Goal: Task Accomplishment & Management: Complete application form

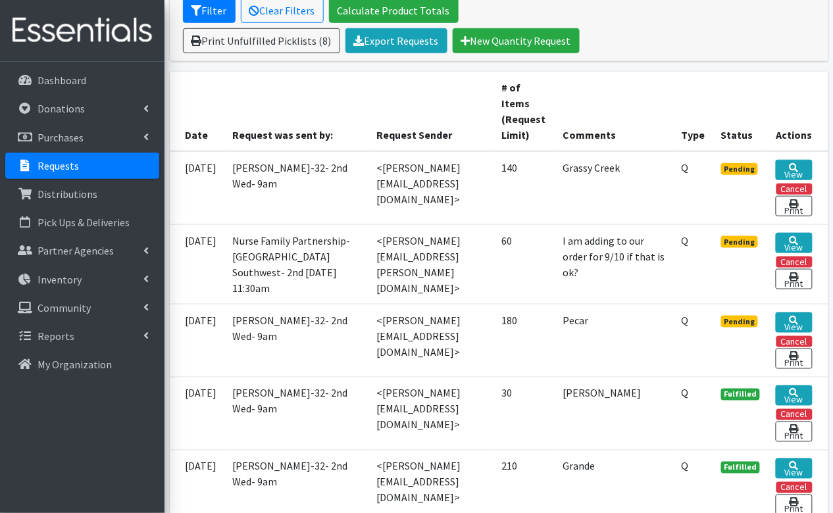
scroll to position [267, 0]
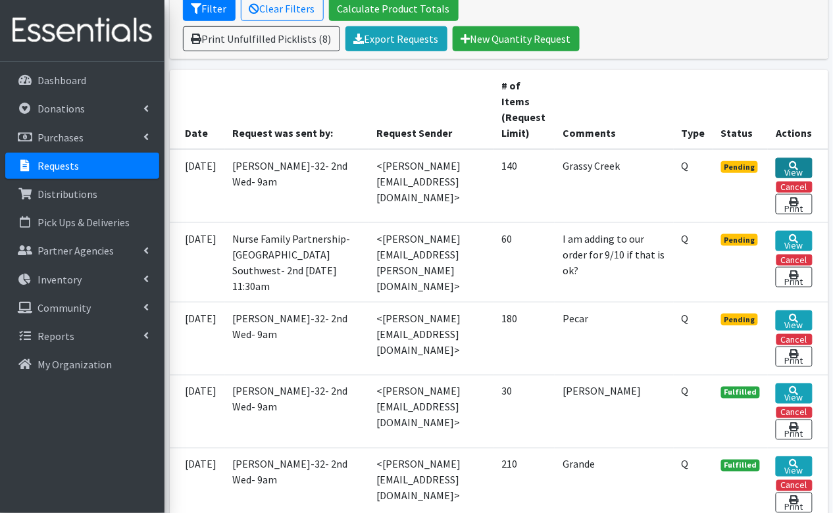
click at [792, 159] on link "View" at bounding box center [794, 168] width 36 height 20
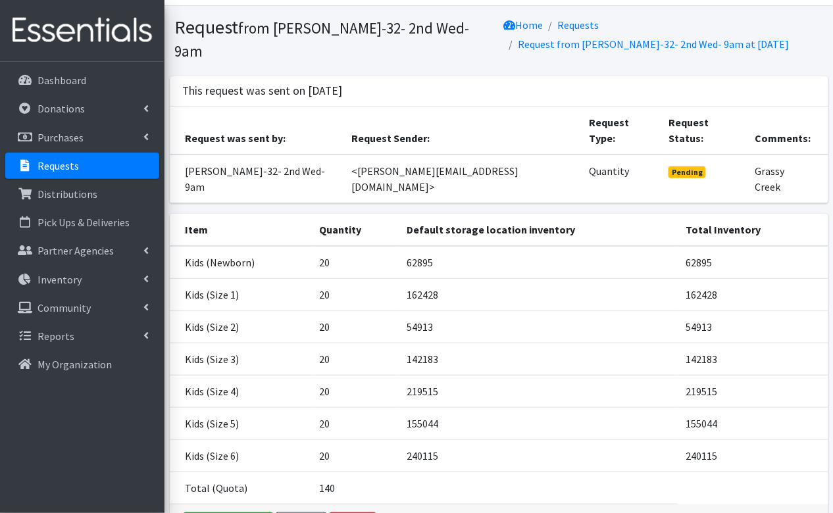
scroll to position [44, 0]
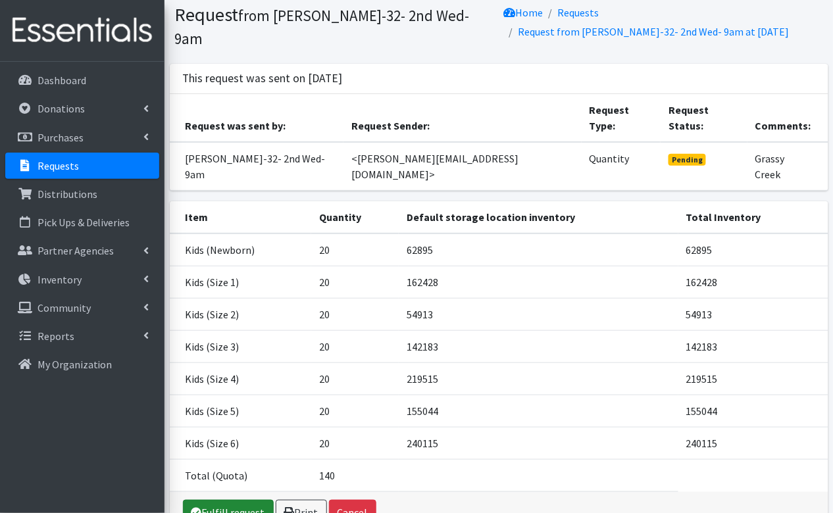
click at [239, 500] on link "Fulfill request" at bounding box center [228, 512] width 91 height 25
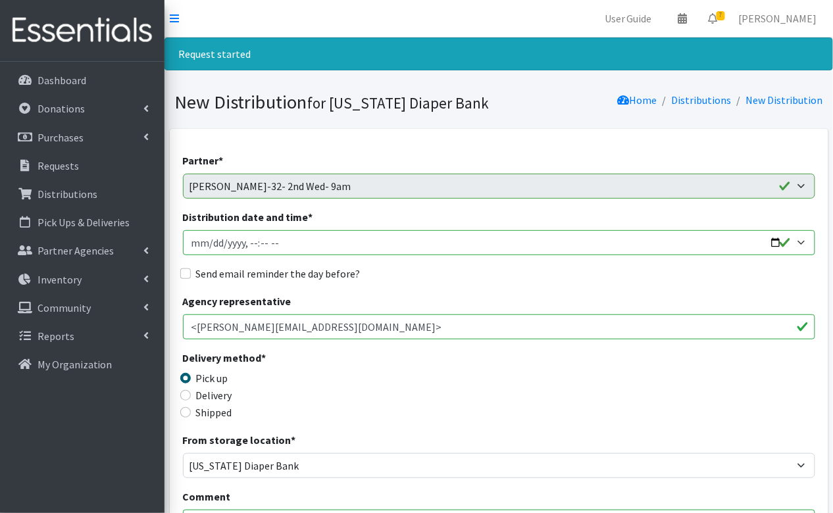
click at [211, 245] on input "Distribution date and time *" at bounding box center [499, 242] width 632 height 25
click at [243, 247] on input "Distribution date and time *" at bounding box center [499, 242] width 632 height 25
click at [250, 240] on input "Distribution date and time *" at bounding box center [499, 242] width 632 height 25
type input "2025-09-10T09:30"
click at [186, 270] on input "Send email reminder the day before?" at bounding box center [185, 273] width 11 height 11
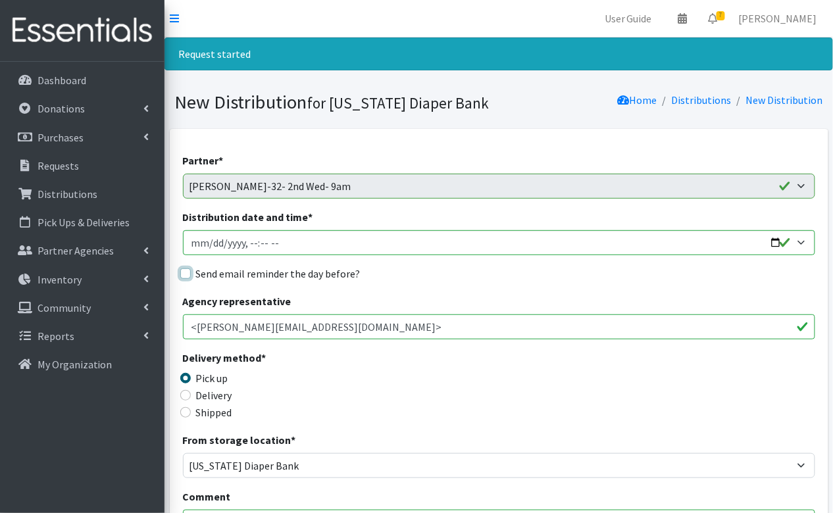
checkbox input "true"
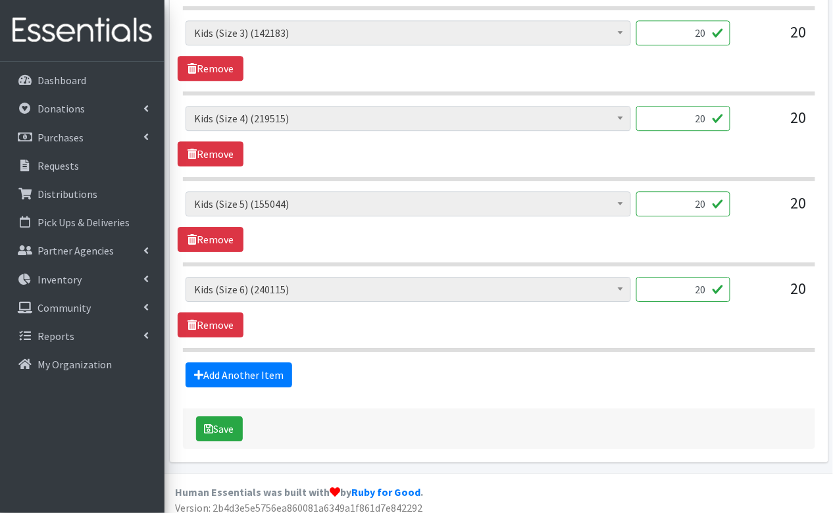
scroll to position [873, 0]
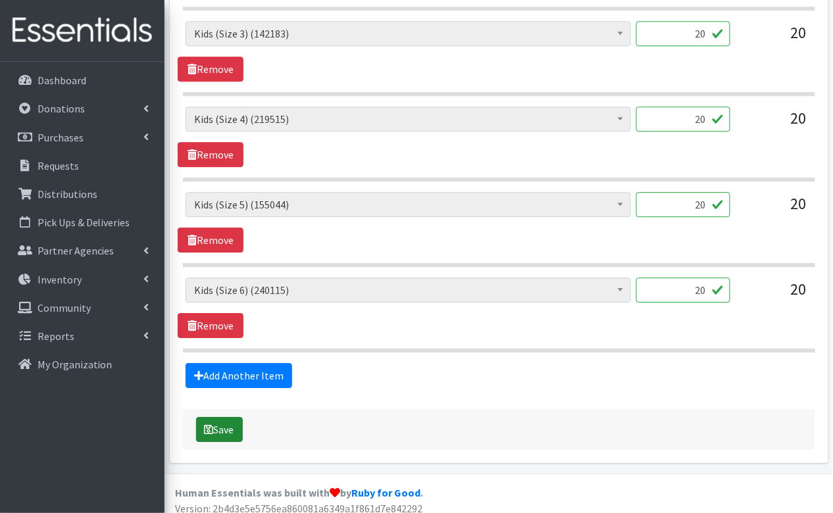
click at [222, 418] on button "Save" at bounding box center [219, 429] width 47 height 25
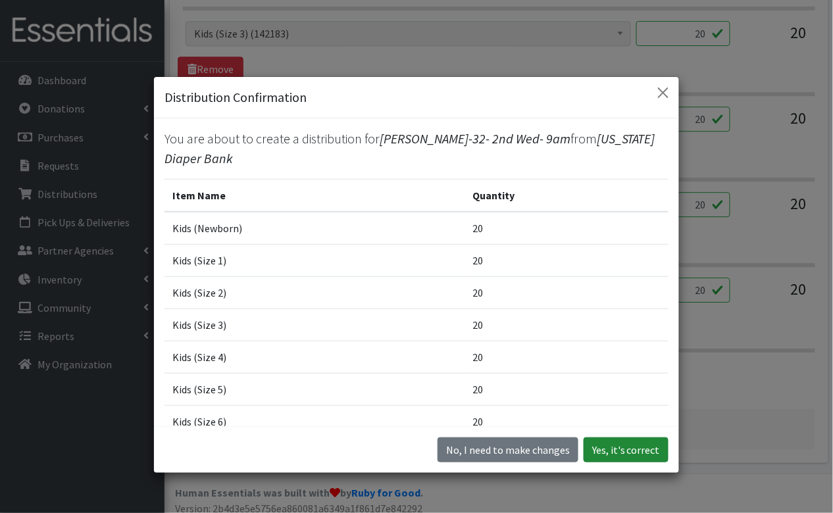
click at [643, 448] on button "Yes, it's correct" at bounding box center [626, 450] width 85 height 25
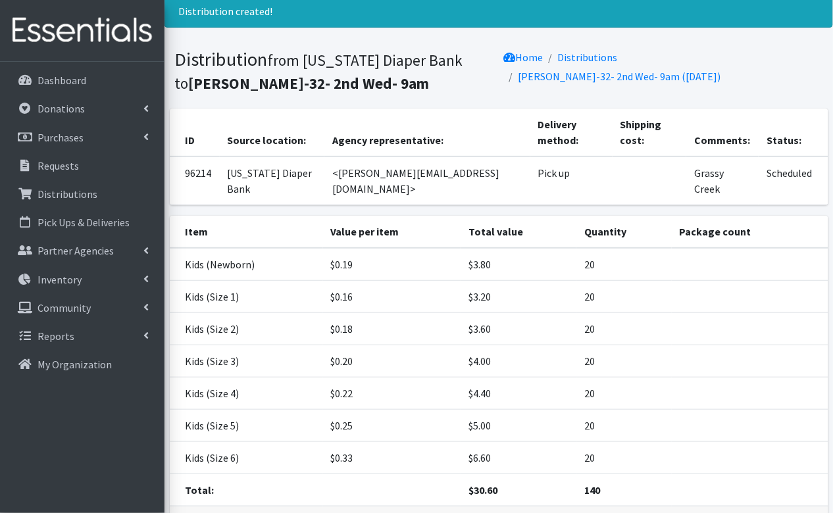
scroll to position [132, 0]
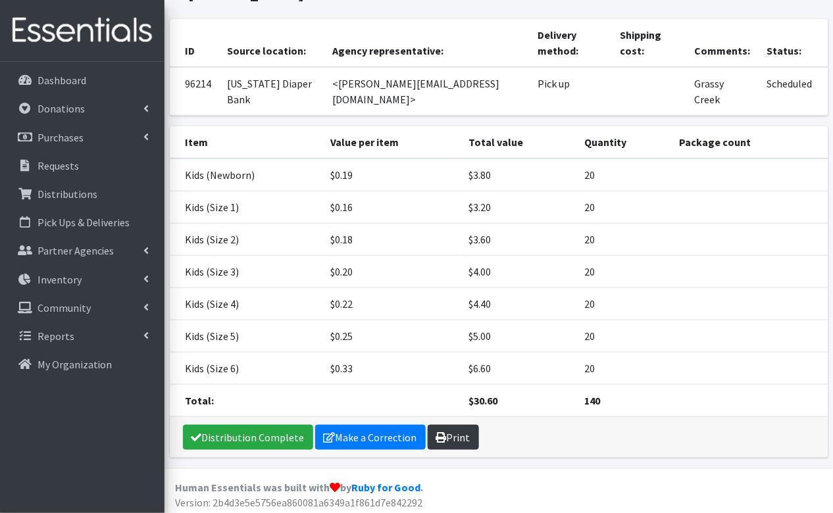
click at [456, 434] on link "Print" at bounding box center [453, 437] width 51 height 25
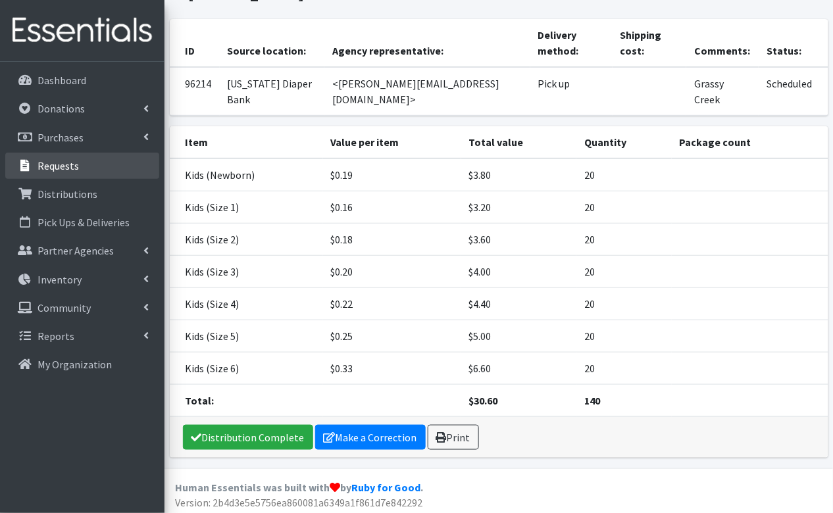
click at [90, 172] on link "Requests" at bounding box center [82, 166] width 154 height 26
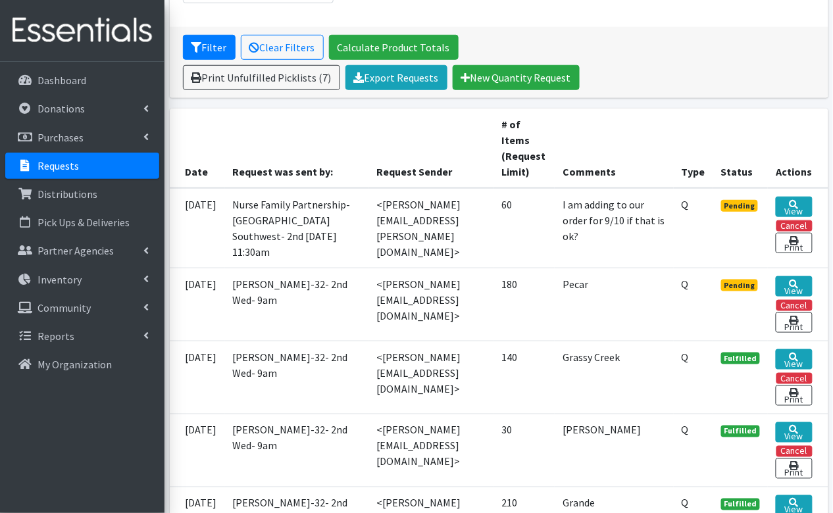
scroll to position [239, 0]
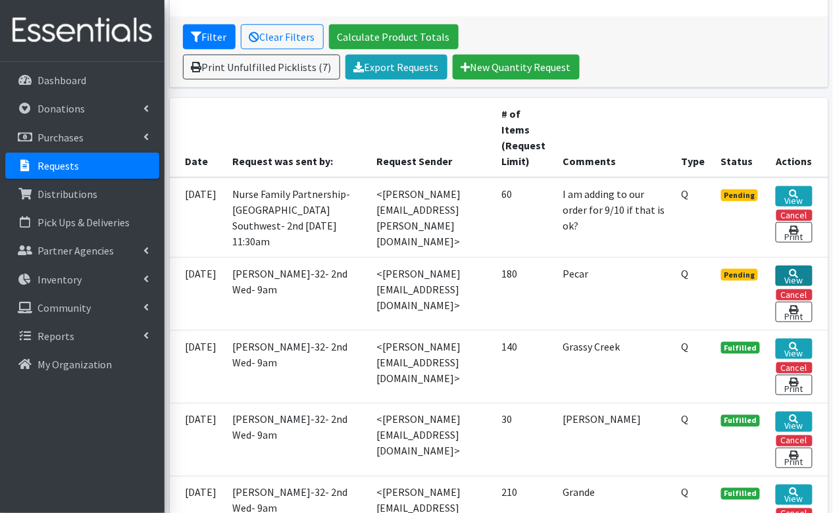
click at [798, 286] on link "View" at bounding box center [794, 276] width 36 height 20
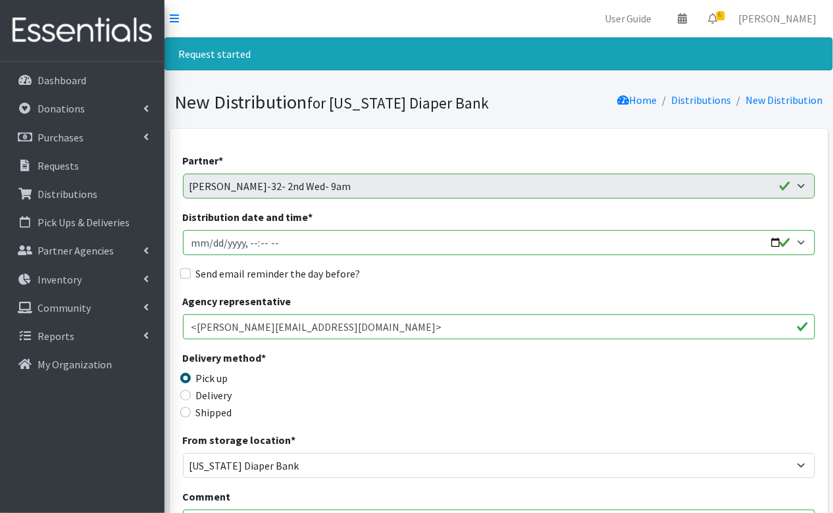
click at [211, 246] on input "Distribution date and time *" at bounding box center [499, 242] width 632 height 25
click at [257, 245] on input "Distribution date and time *" at bounding box center [499, 242] width 632 height 25
click at [251, 242] on input "Distribution date and time *" at bounding box center [499, 242] width 632 height 25
type input "2025-09-10T09:30"
click at [184, 270] on input "Send email reminder the day before?" at bounding box center [185, 273] width 11 height 11
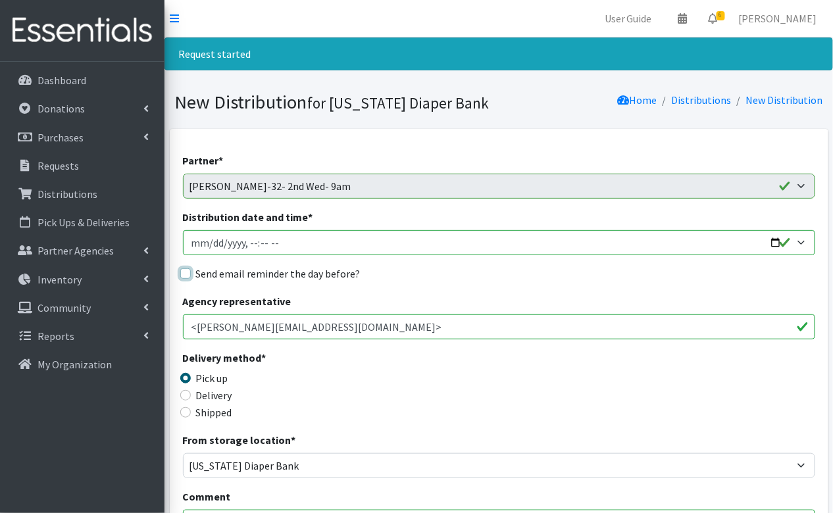
checkbox input "true"
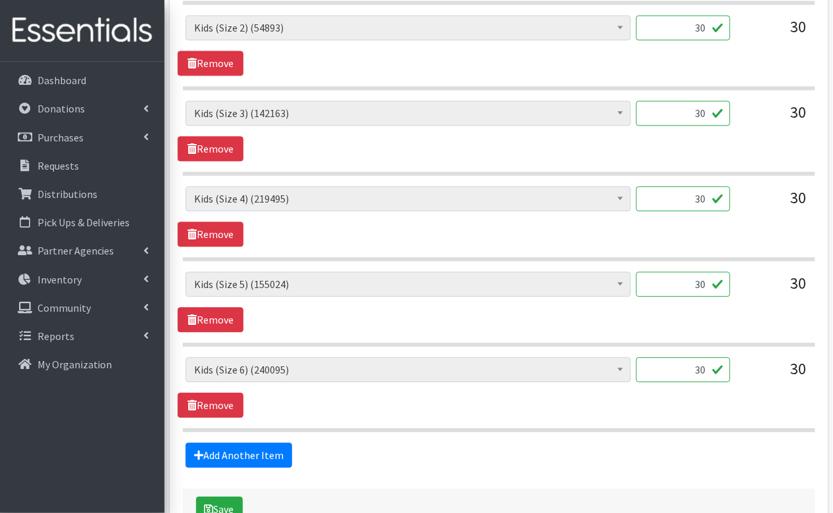
scroll to position [789, 0]
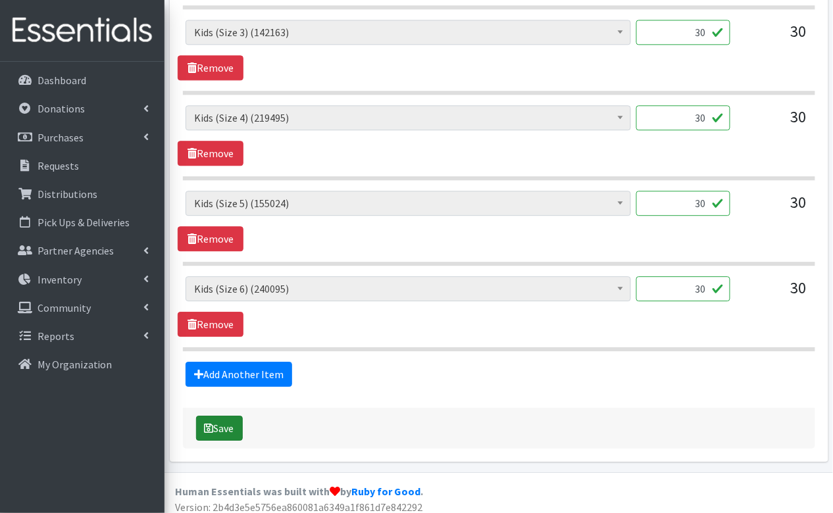
click at [220, 424] on button "Save" at bounding box center [219, 428] width 47 height 25
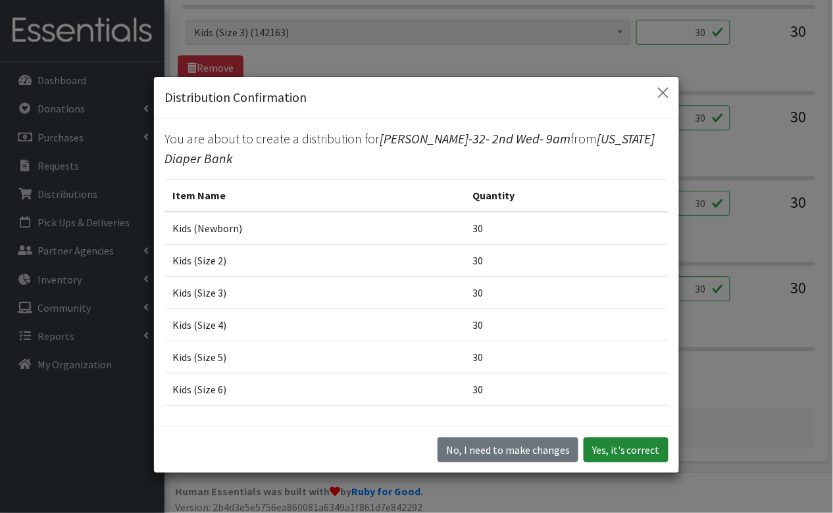
click at [632, 454] on button "Yes, it's correct" at bounding box center [626, 450] width 85 height 25
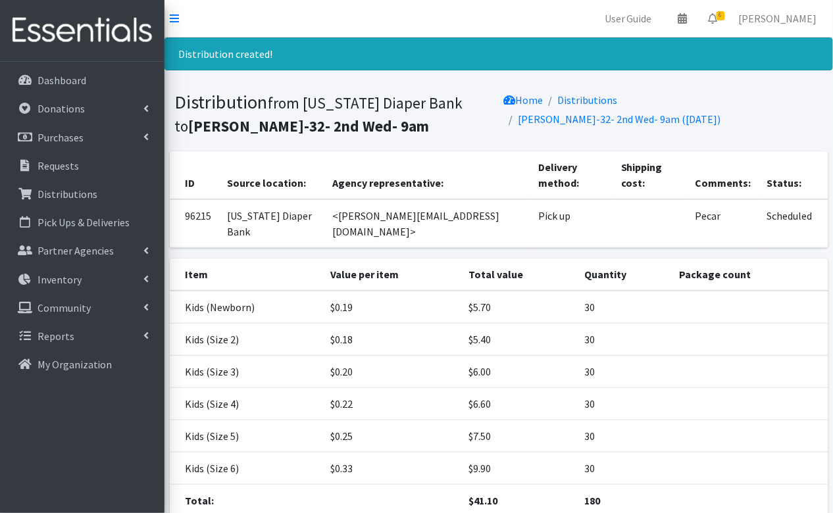
scroll to position [100, 0]
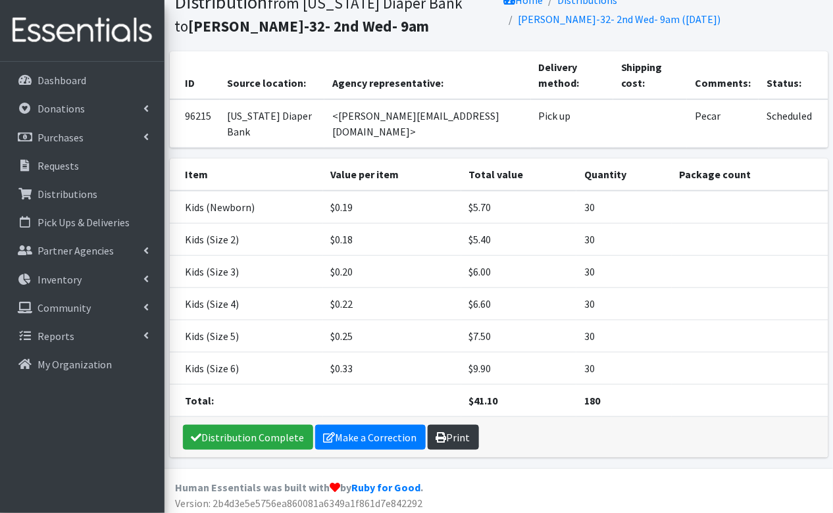
click at [463, 437] on link "Print" at bounding box center [453, 437] width 51 height 25
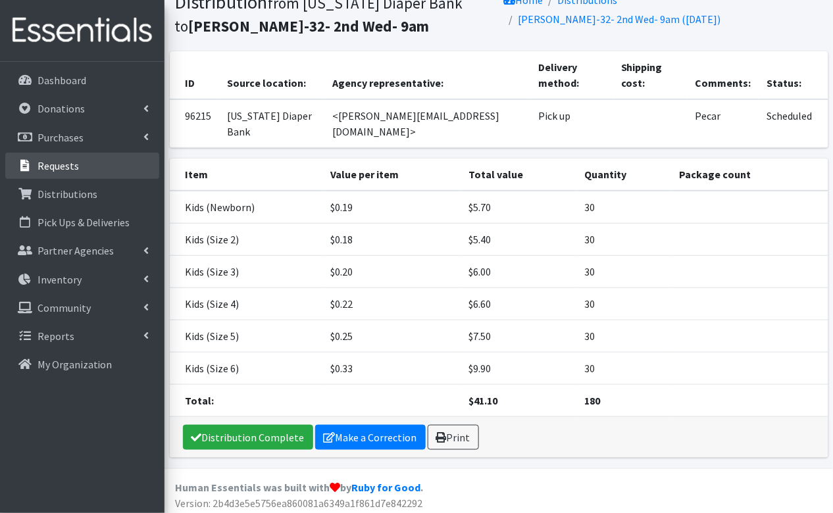
click at [38, 163] on p "Requests" at bounding box center [58, 165] width 41 height 13
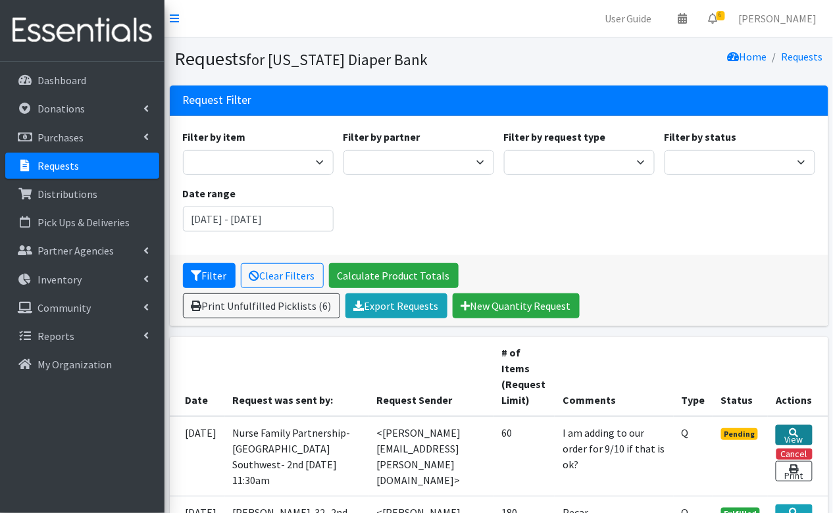
click at [794, 432] on link "View" at bounding box center [794, 435] width 36 height 20
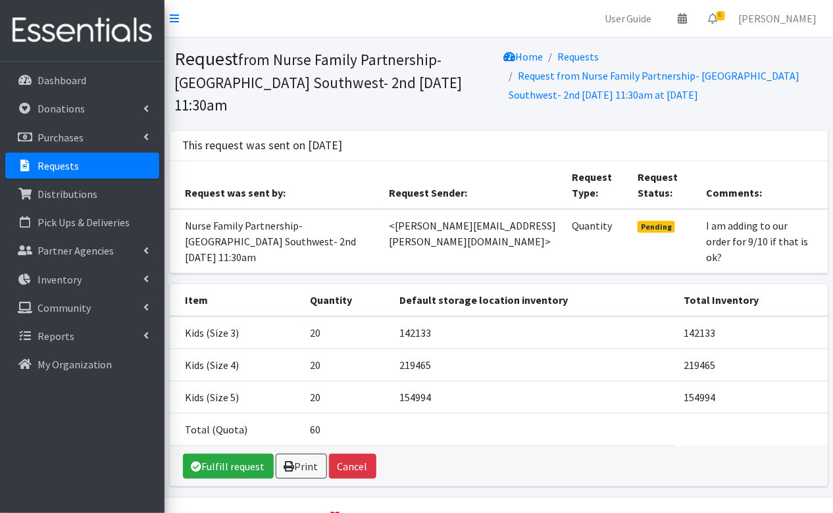
scroll to position [3, 0]
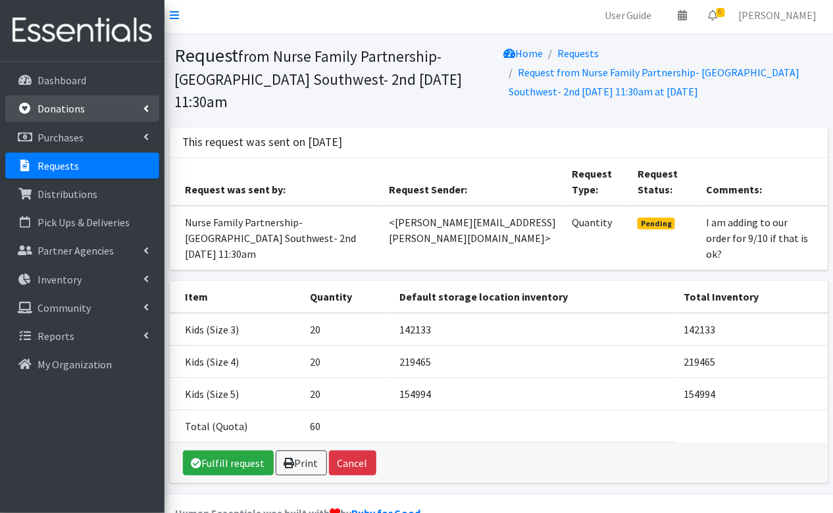
click at [80, 109] on p "Donations" at bounding box center [61, 108] width 47 height 13
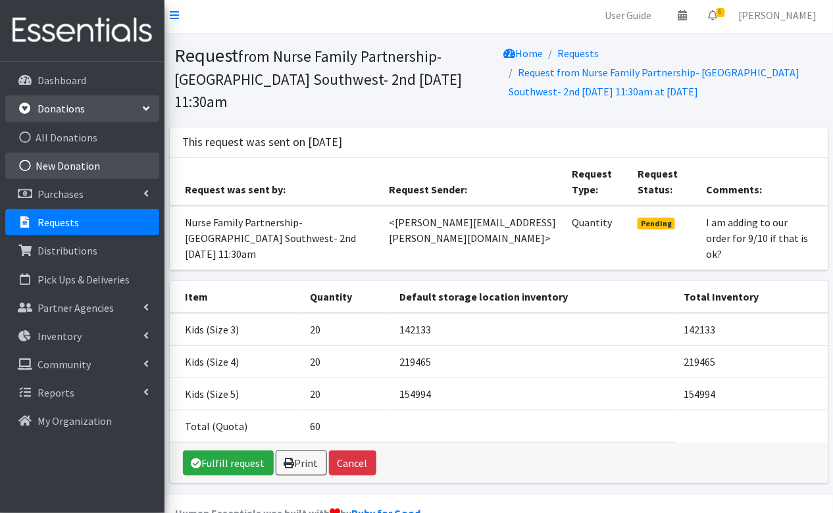
click at [75, 166] on link "New Donation" at bounding box center [82, 166] width 154 height 26
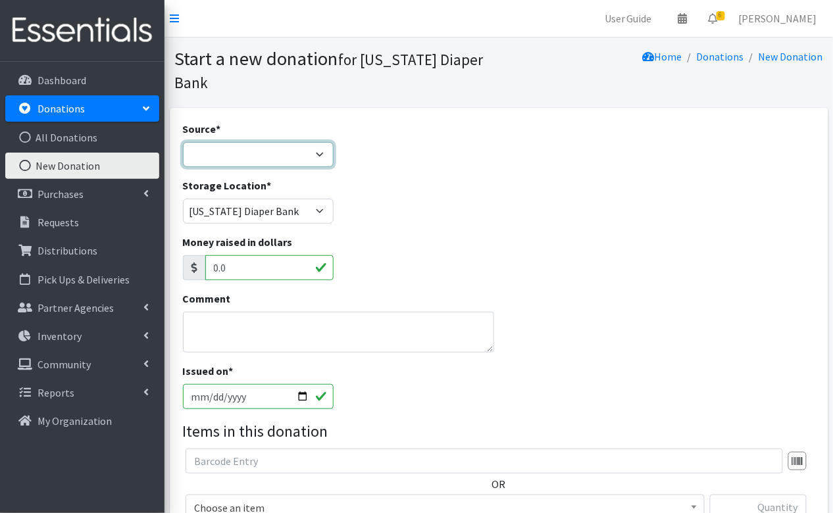
click at [222, 142] on select "Product Drive Manufacturer Donation Site Misc. Donation" at bounding box center [258, 154] width 151 height 25
select select "Donation Site"
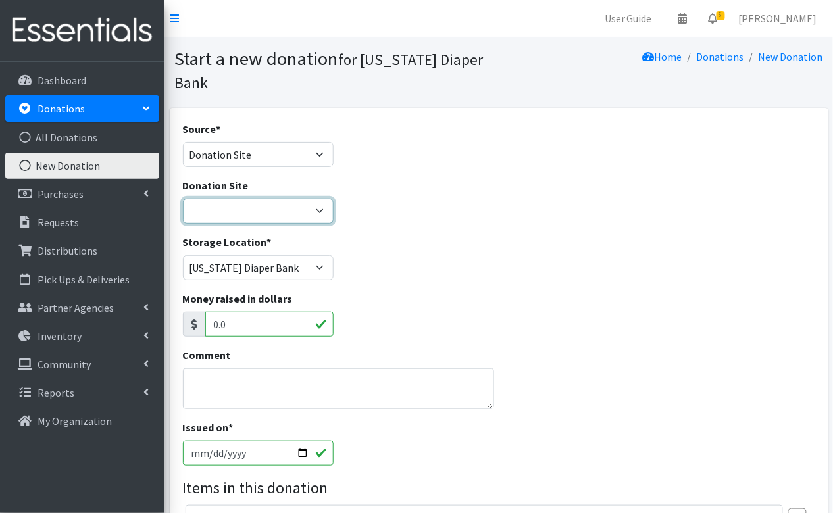
click at [249, 199] on select "Ascension St. Vincent Ashley's Music Circle Baby2Baby Becky the Bakester Bottle…" at bounding box center [258, 211] width 151 height 25
select select "957"
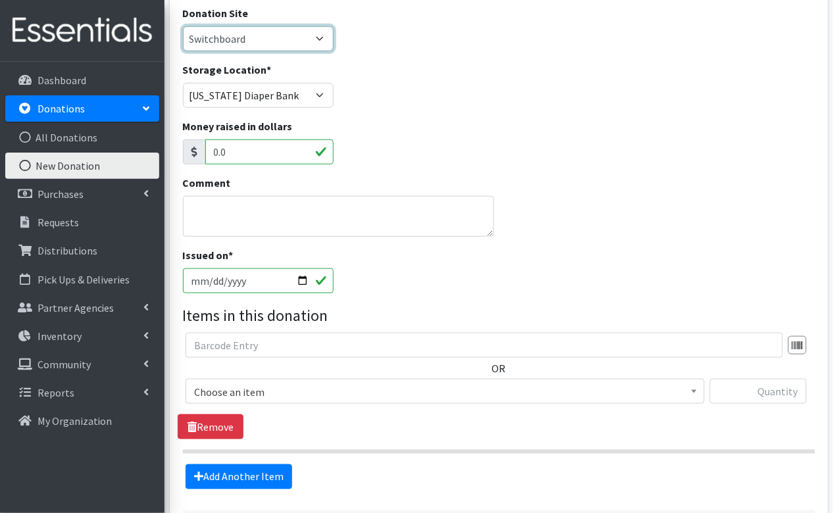
scroll to position [258, 0]
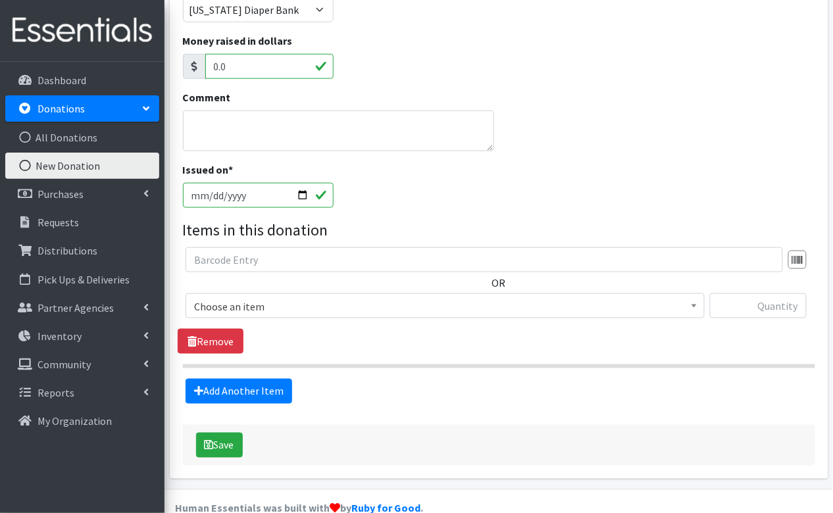
click at [245, 297] on span "Choose an item" at bounding box center [445, 306] width 502 height 18
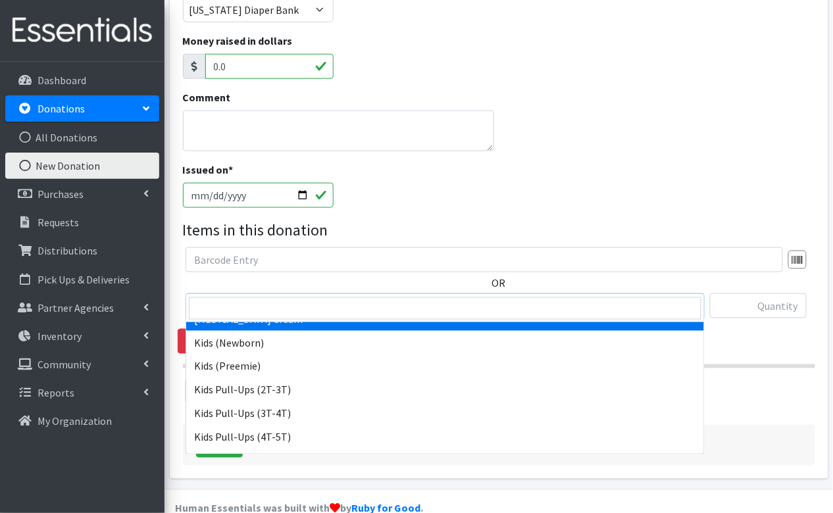
scroll to position [47, 0]
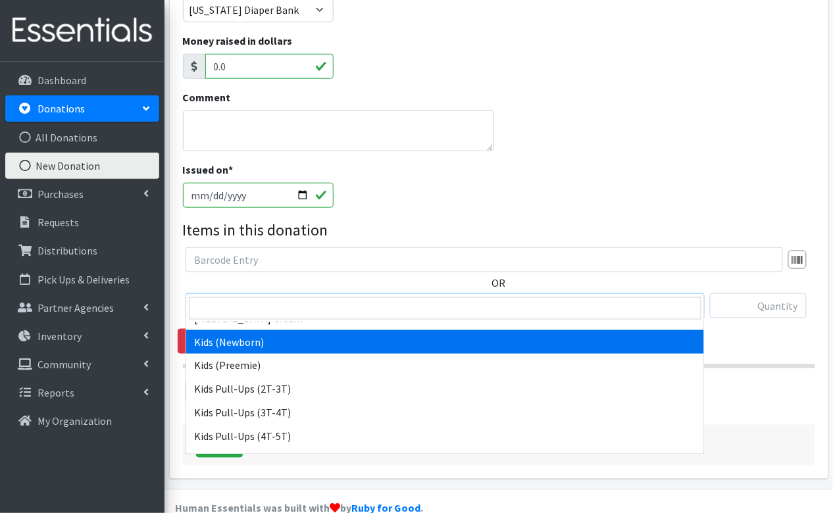
select select "3400"
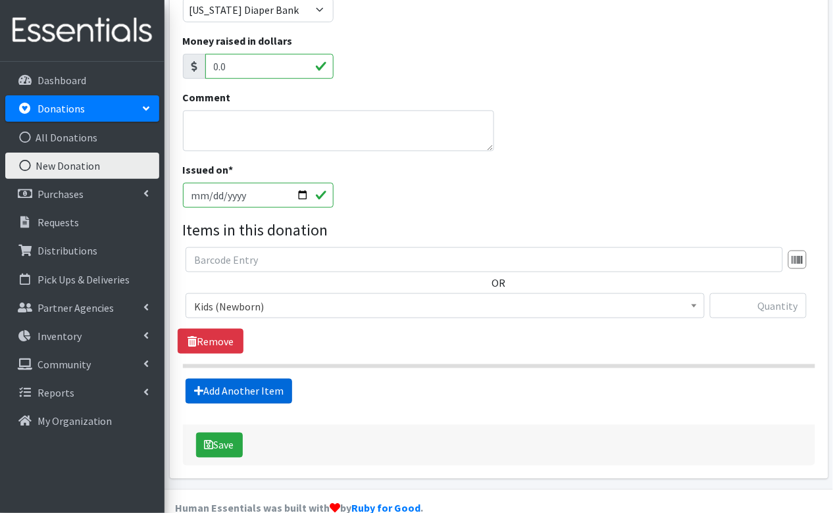
click at [229, 379] on link "Add Another Item" at bounding box center [239, 391] width 107 height 25
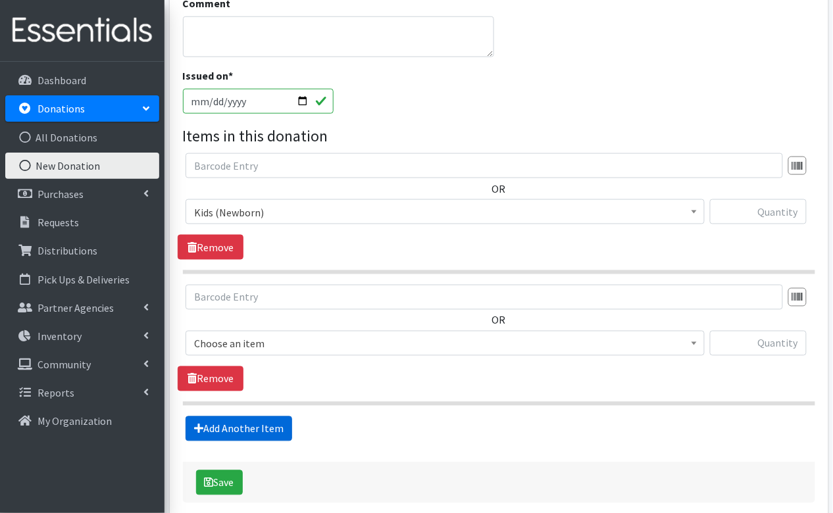
scroll to position [389, 0]
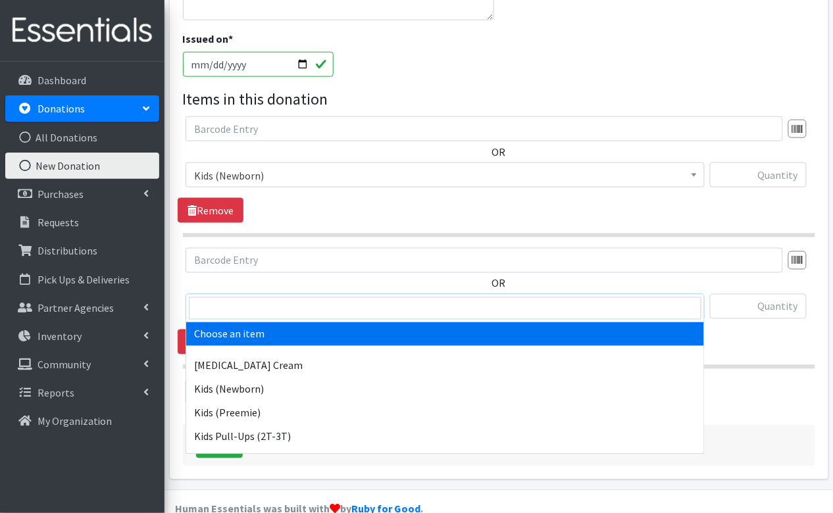
click at [325, 298] on span "Choose an item" at bounding box center [445, 307] width 502 height 18
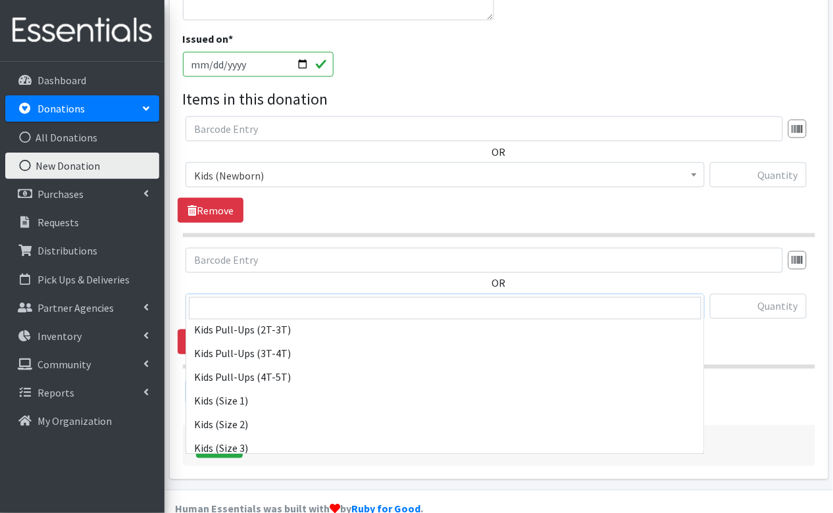
scroll to position [140, 0]
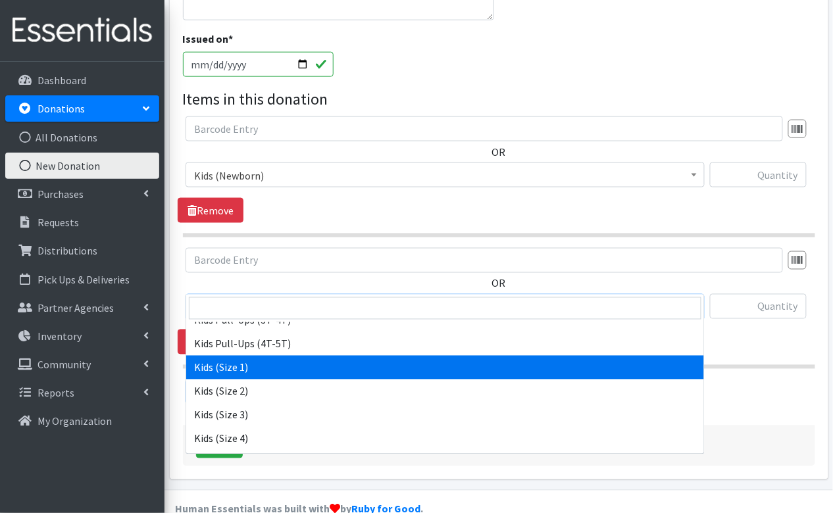
select select "3401"
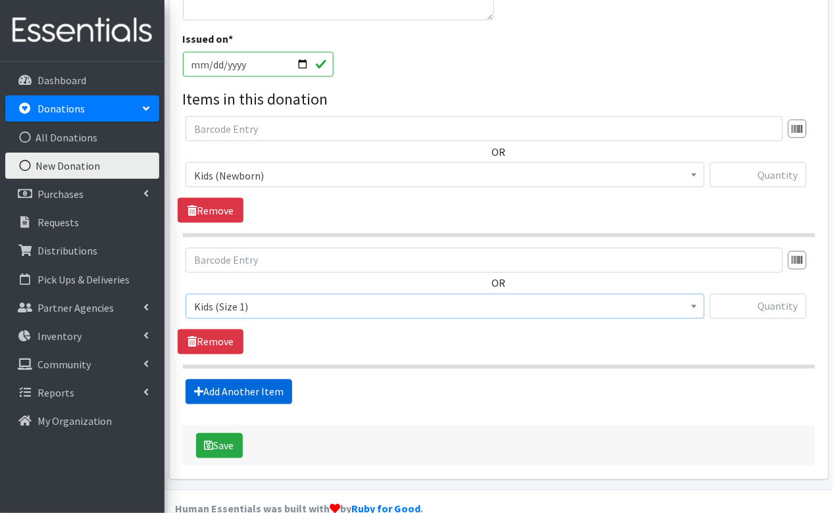
click at [233, 380] on link "Add Another Item" at bounding box center [239, 392] width 107 height 25
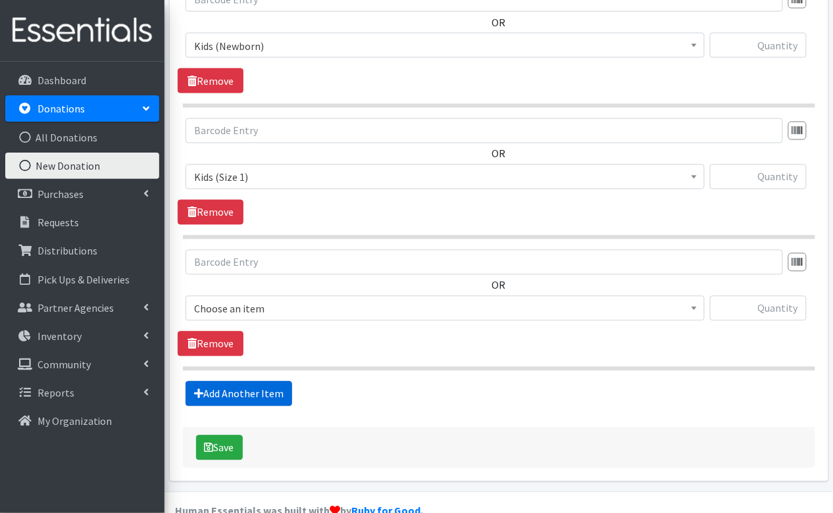
scroll to position [519, 0]
click at [322, 299] on span "Choose an item" at bounding box center [445, 308] width 502 height 18
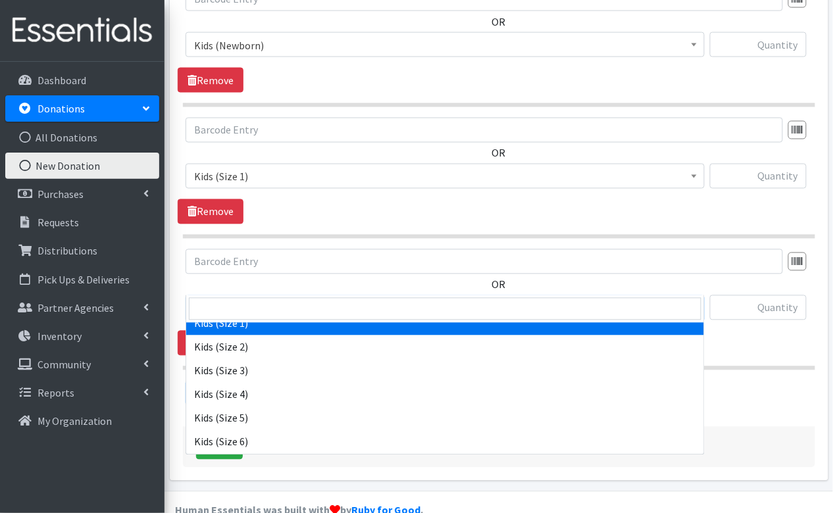
scroll to position [186, 0]
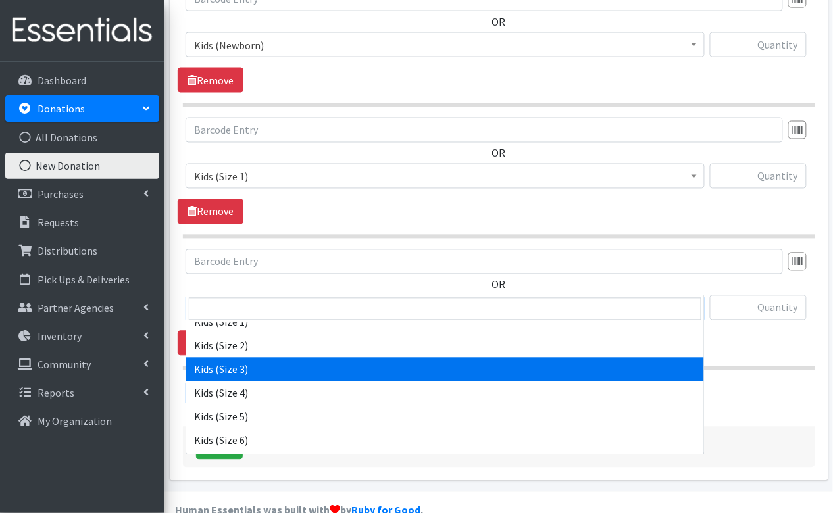
select select "3393"
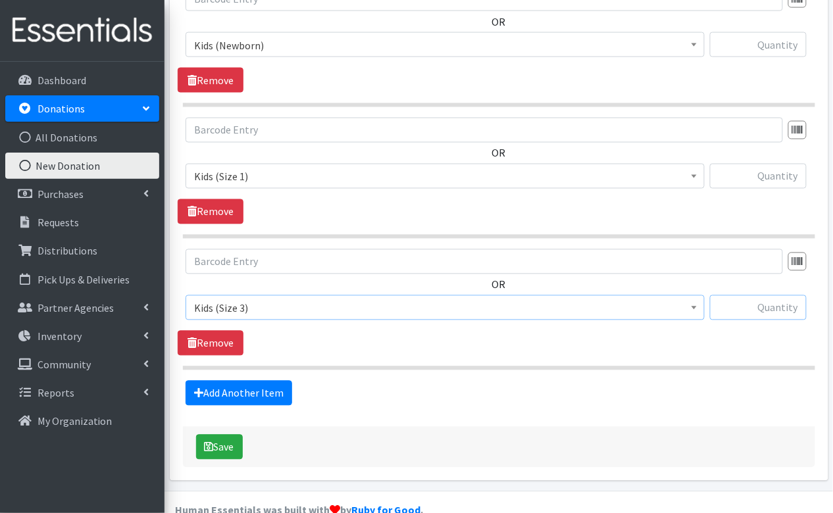
click at [772, 295] on input "text" at bounding box center [758, 307] width 97 height 25
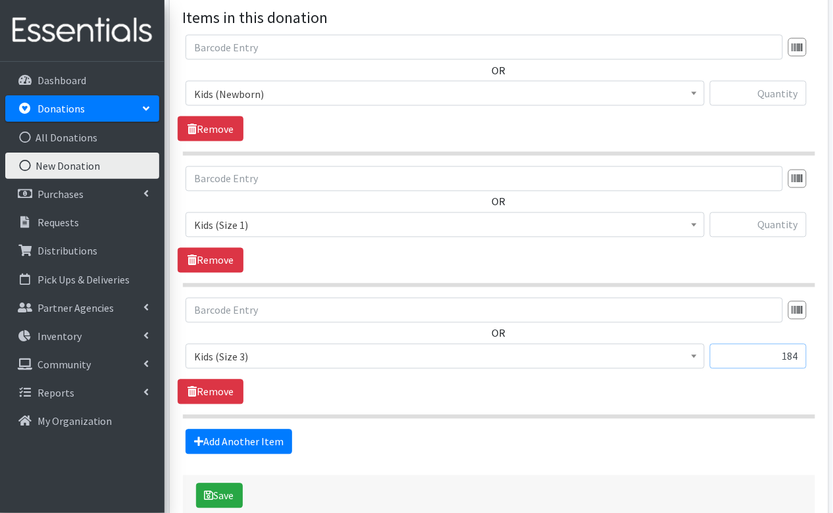
scroll to position [464, 0]
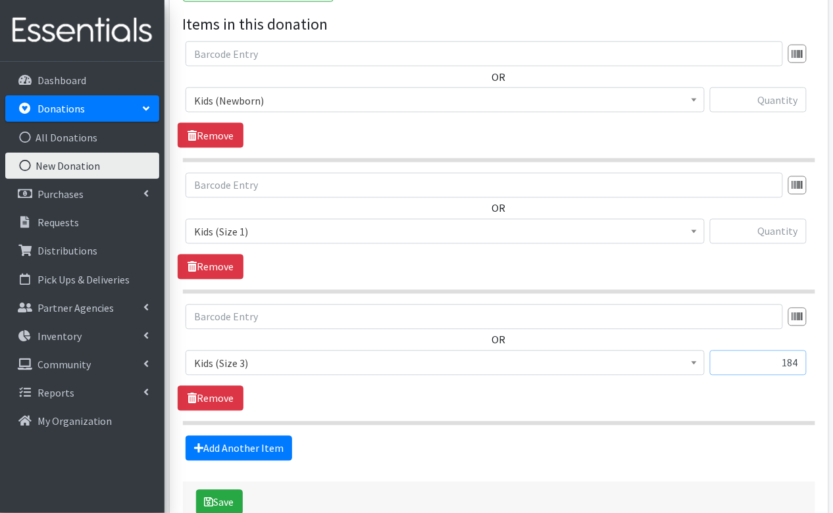
type input "184"
click at [777, 219] on input "text" at bounding box center [758, 231] width 97 height 25
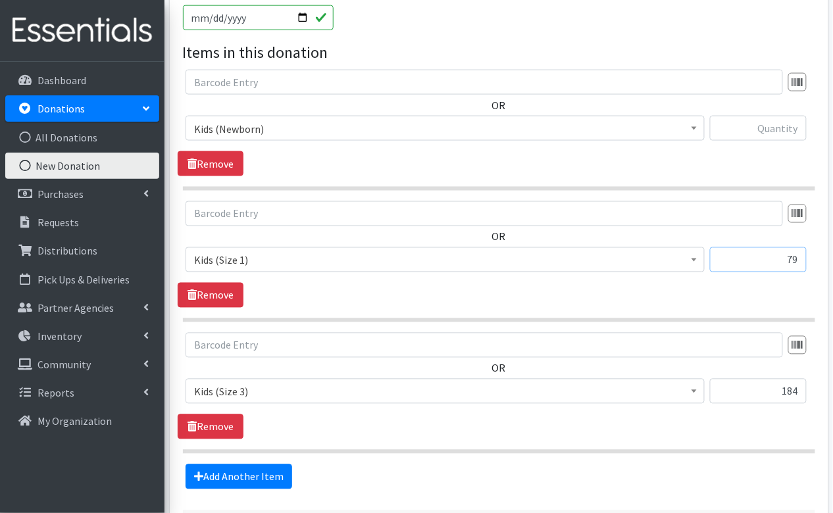
scroll to position [431, 0]
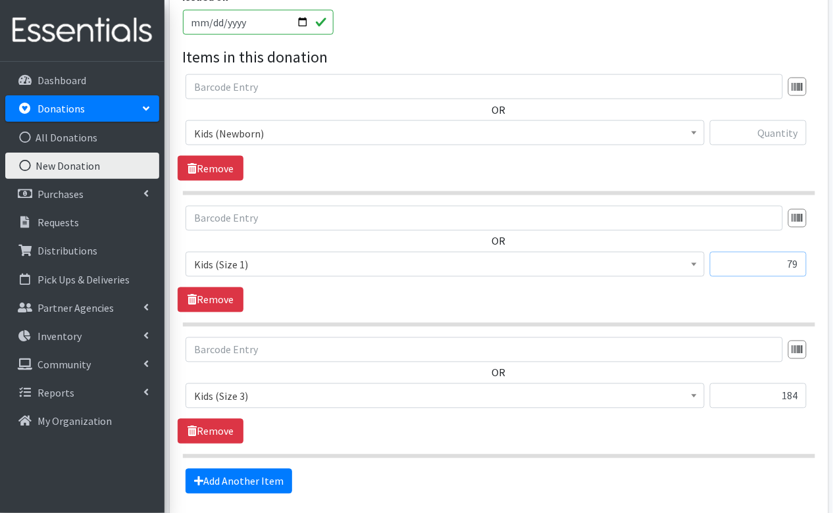
type input "79"
click at [782, 120] on input "text" at bounding box center [758, 132] width 97 height 25
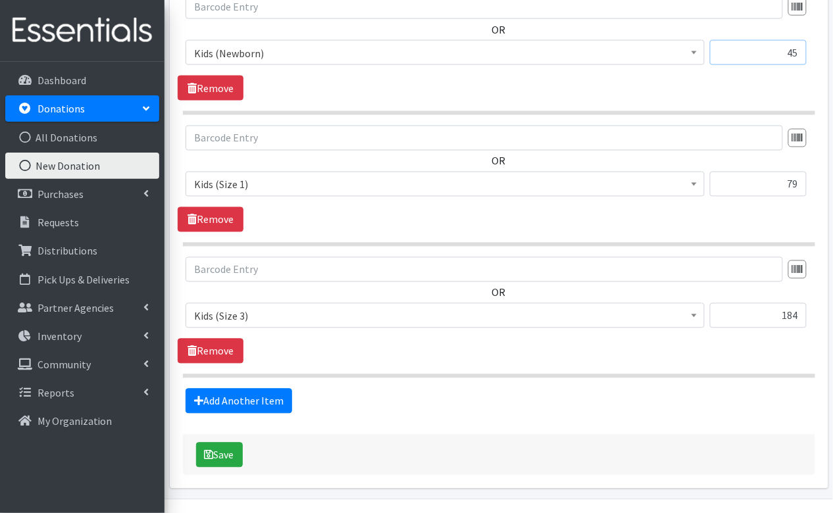
scroll to position [518, 0]
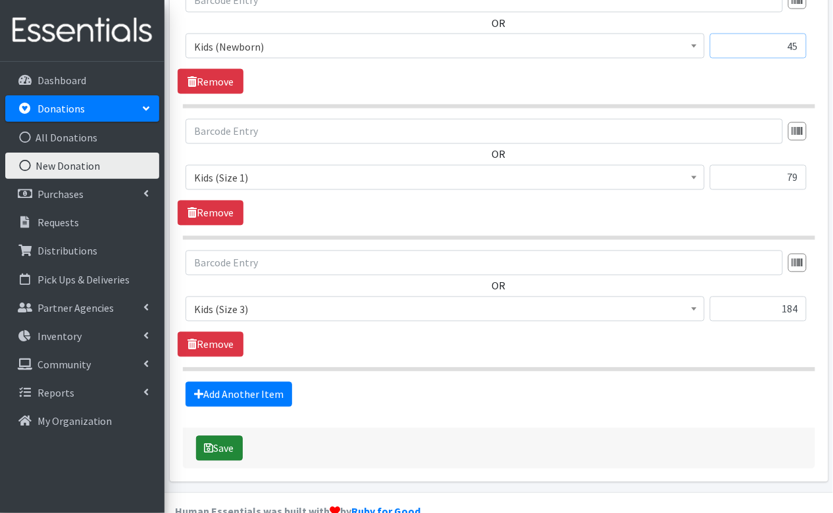
type input "45"
click at [213, 436] on button "Save" at bounding box center [219, 448] width 47 height 25
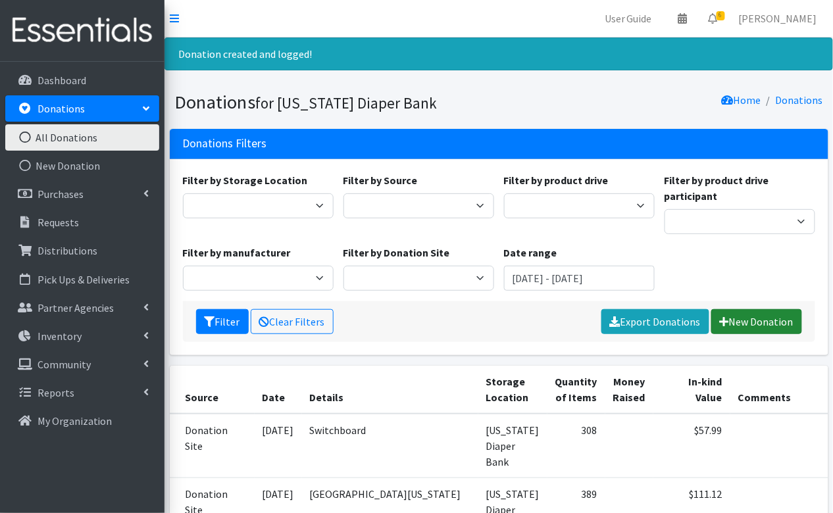
click at [763, 319] on link "New Donation" at bounding box center [756, 321] width 91 height 25
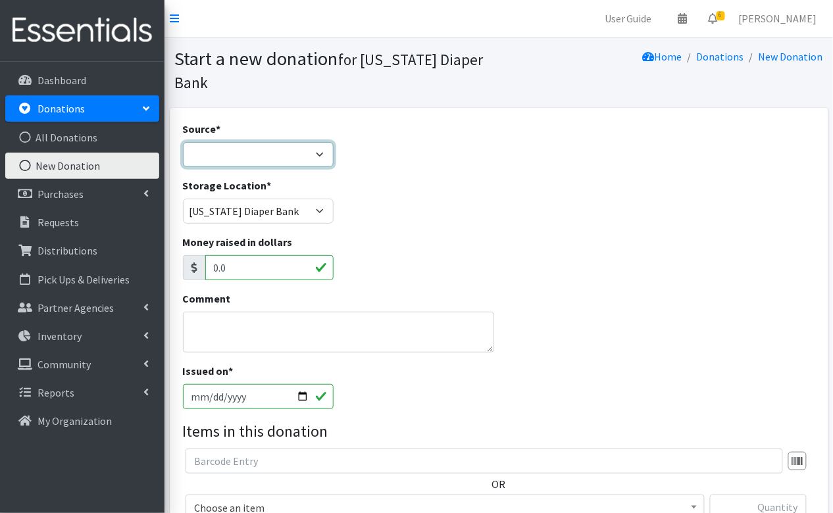
click at [319, 142] on select "Product Drive Manufacturer Donation Site Misc. Donation" at bounding box center [258, 154] width 151 height 25
select select "Donation Site"
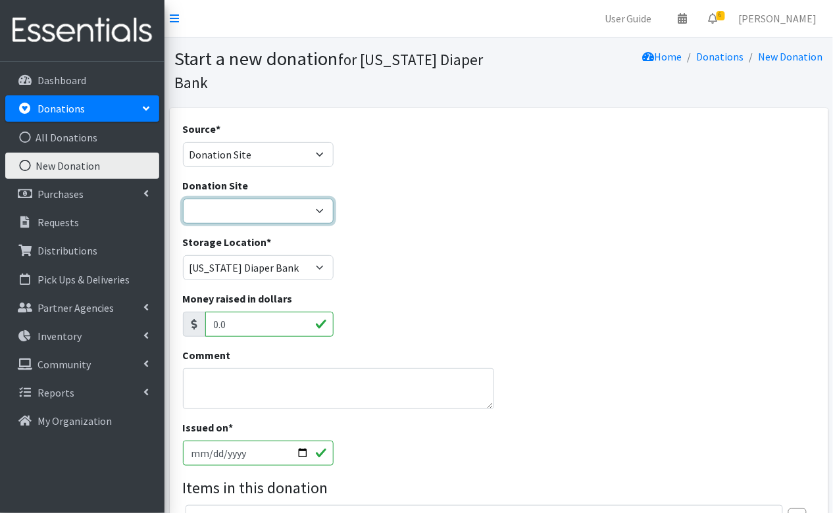
click at [297, 199] on select "[DATE] St. [PERSON_NAME] Music Circle Baby2Baby [PERSON_NAME] the Bakester Bott…" at bounding box center [258, 211] width 151 height 25
select select "812"
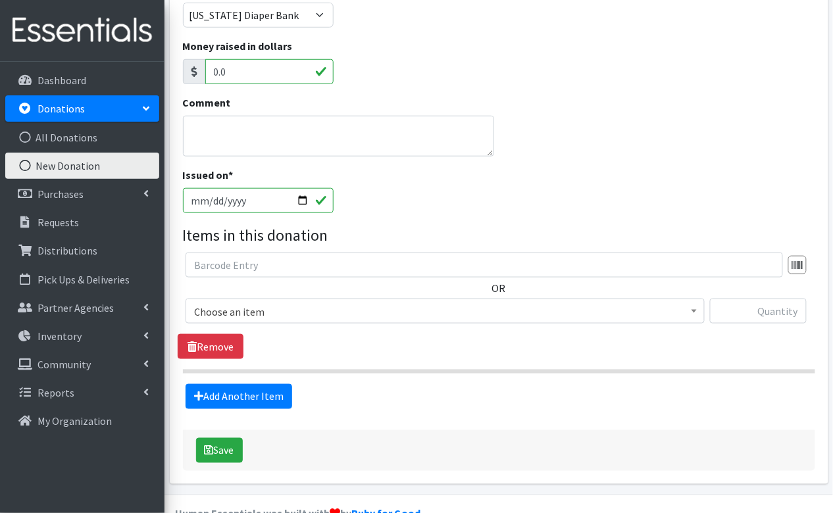
scroll to position [258, 0]
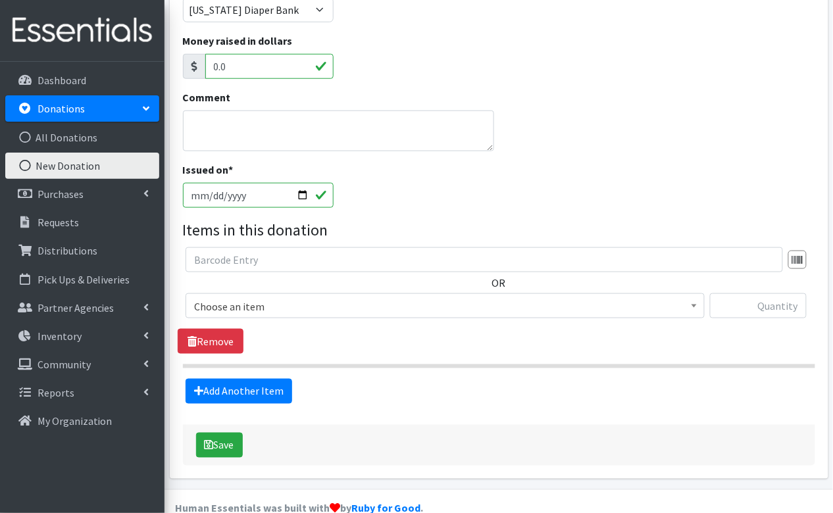
click at [301, 297] on span "Choose an item" at bounding box center [445, 306] width 502 height 18
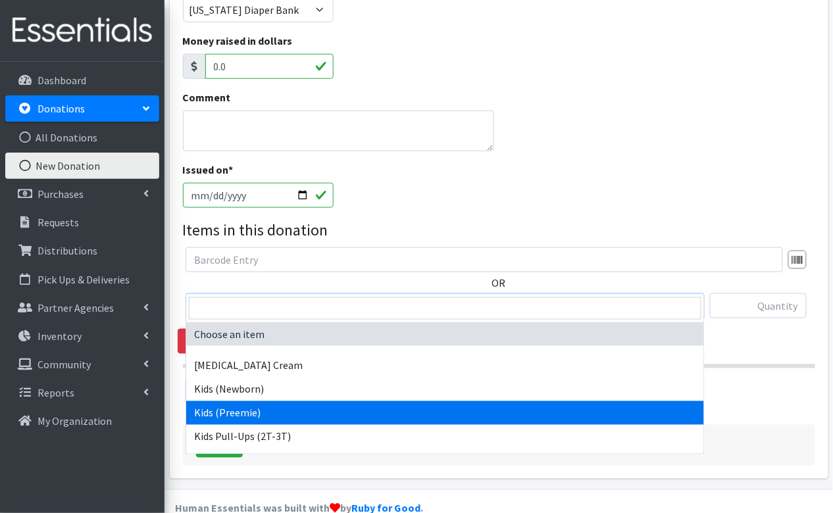
select select "3413"
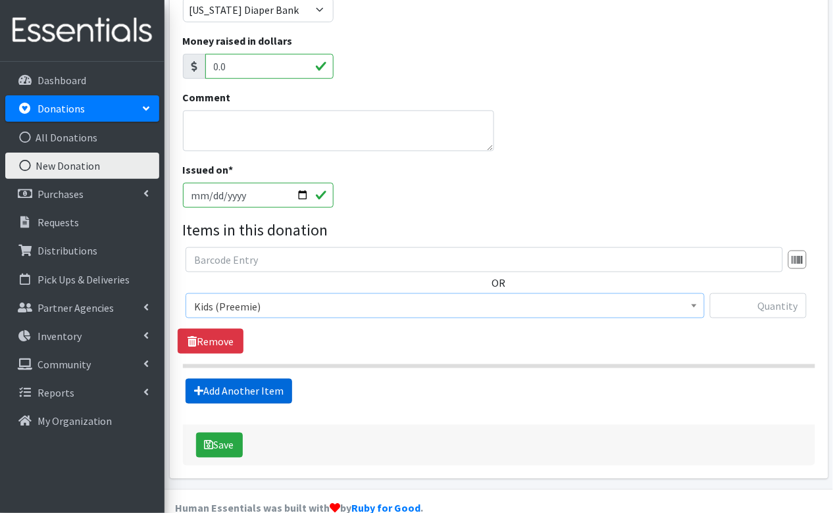
click at [226, 379] on link "Add Another Item" at bounding box center [239, 391] width 107 height 25
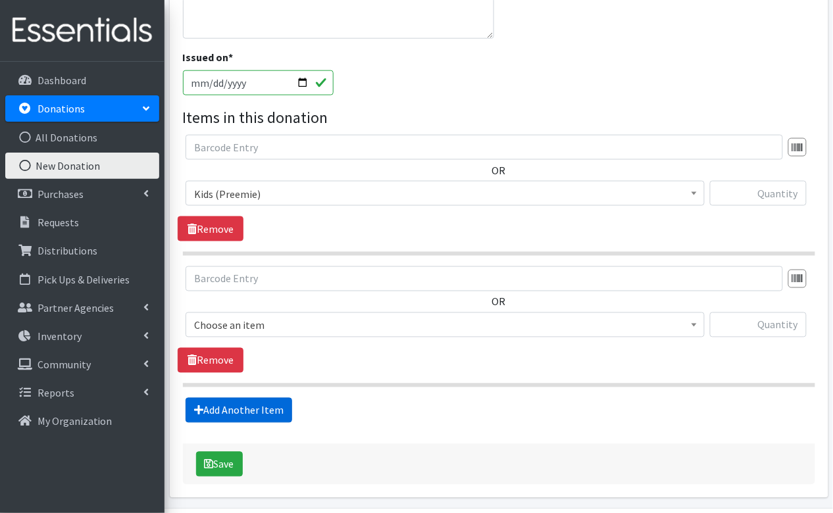
scroll to position [389, 0]
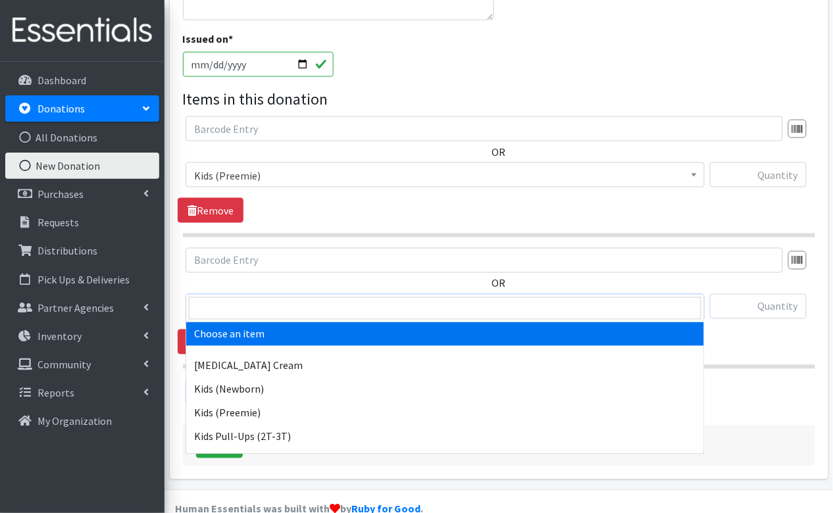
click at [269, 298] on span "Choose an item" at bounding box center [445, 307] width 502 height 18
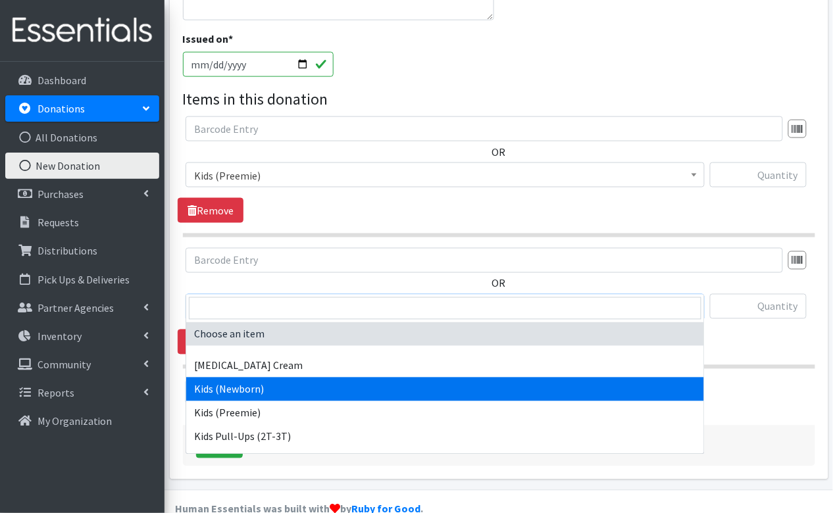
select select "3400"
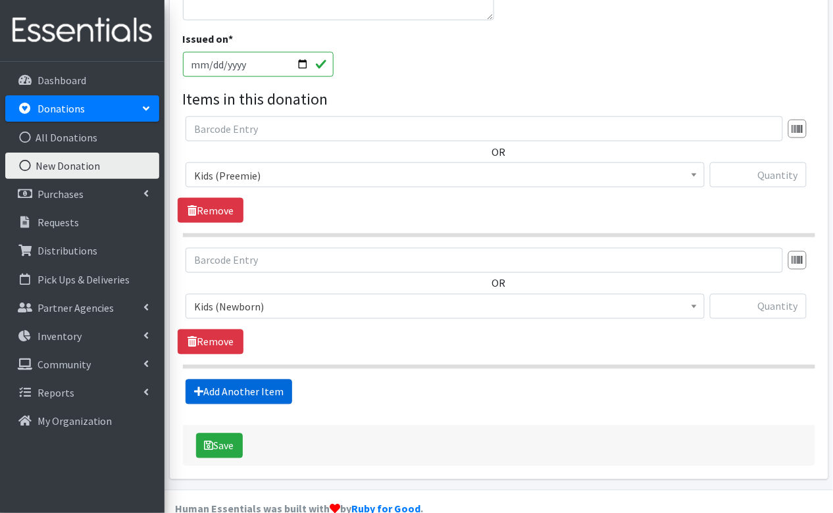
click at [278, 380] on link "Add Another Item" at bounding box center [239, 392] width 107 height 25
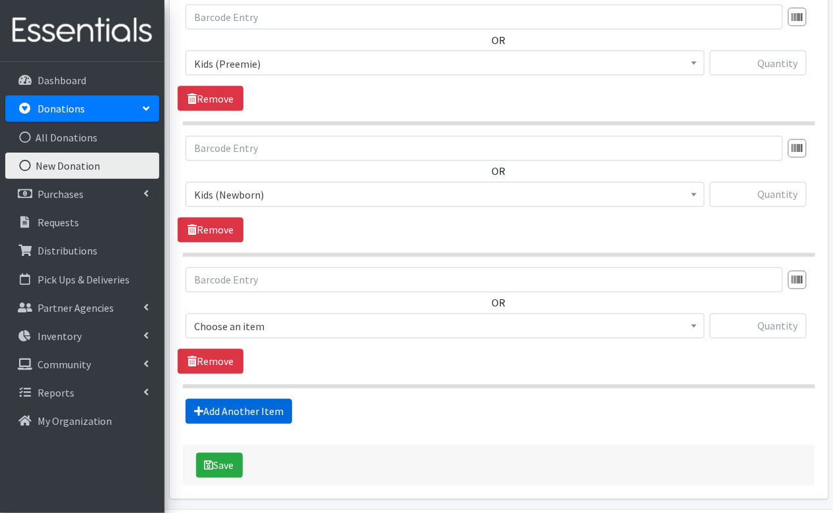
scroll to position [519, 0]
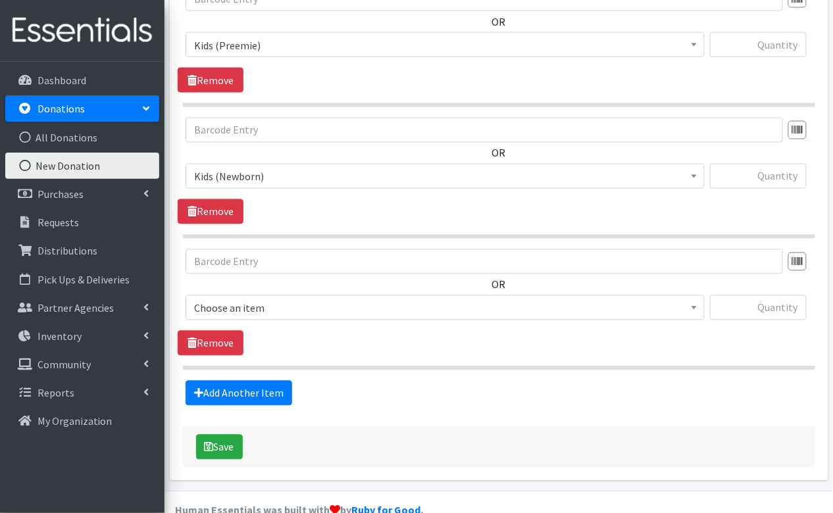
click at [309, 299] on span "Choose an item" at bounding box center [445, 308] width 502 height 18
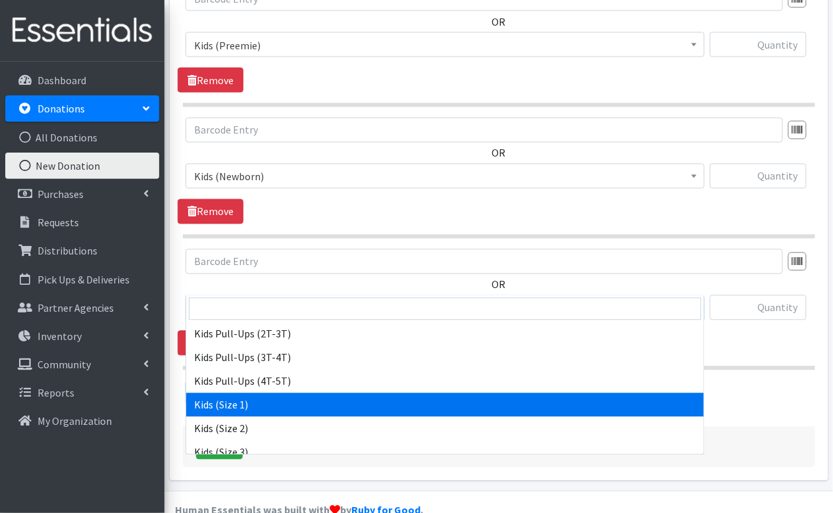
scroll to position [107, 0]
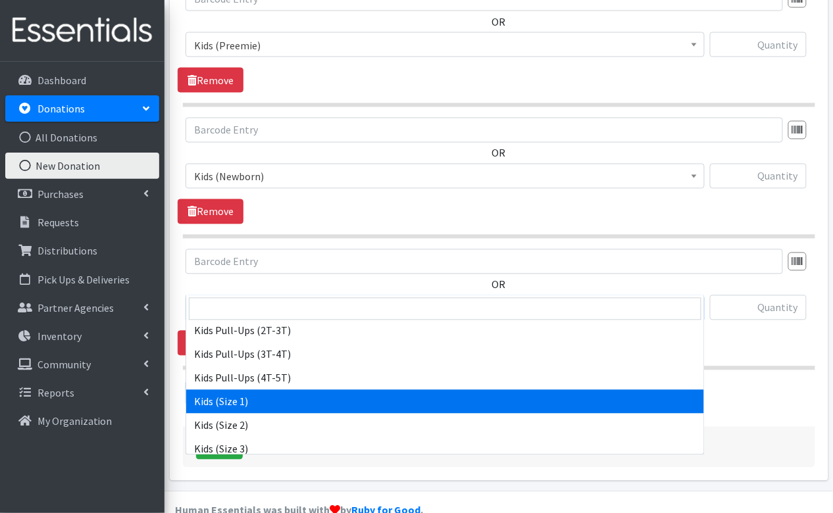
select select "3401"
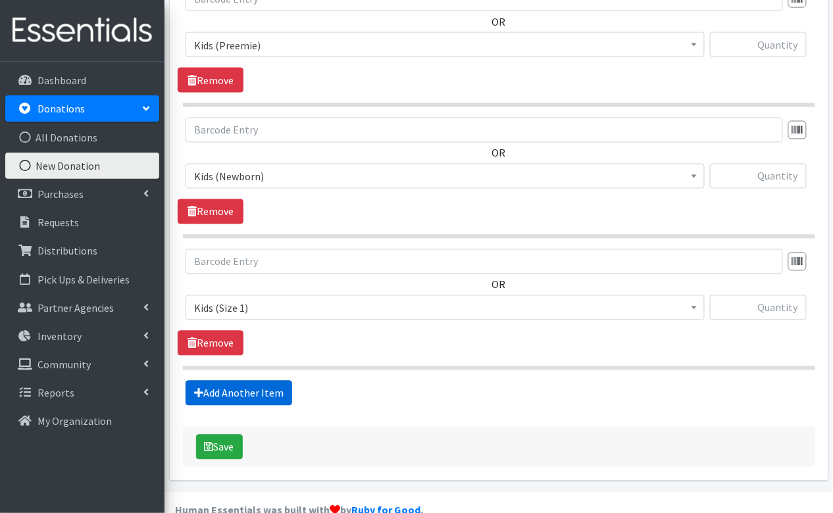
click at [245, 381] on link "Add Another Item" at bounding box center [239, 393] width 107 height 25
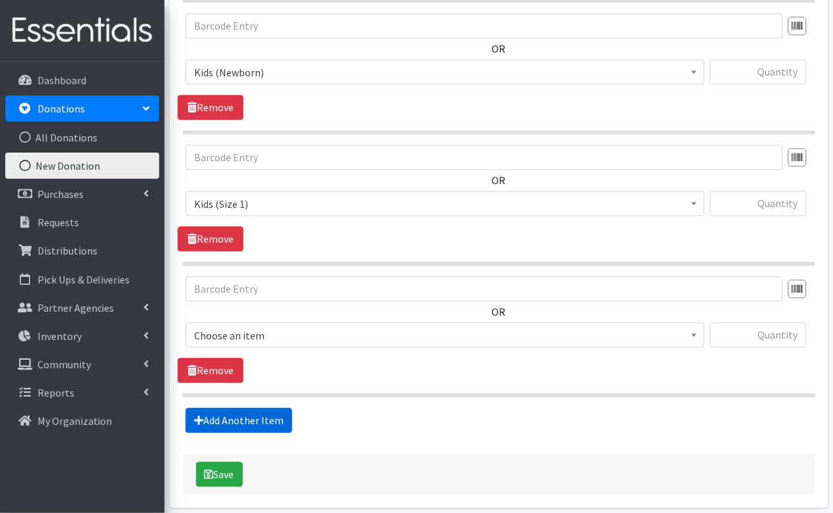
scroll to position [650, 0]
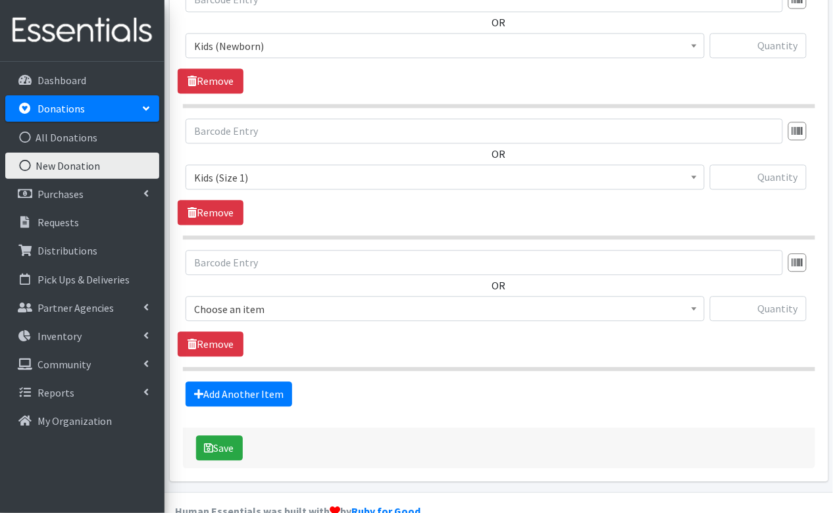
click at [345, 296] on span "Choose an item" at bounding box center [445, 308] width 519 height 25
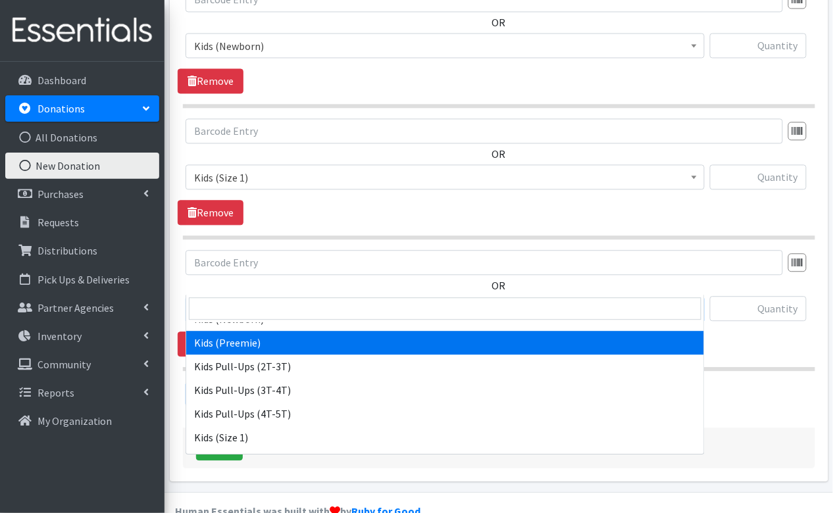
scroll to position [95, 0]
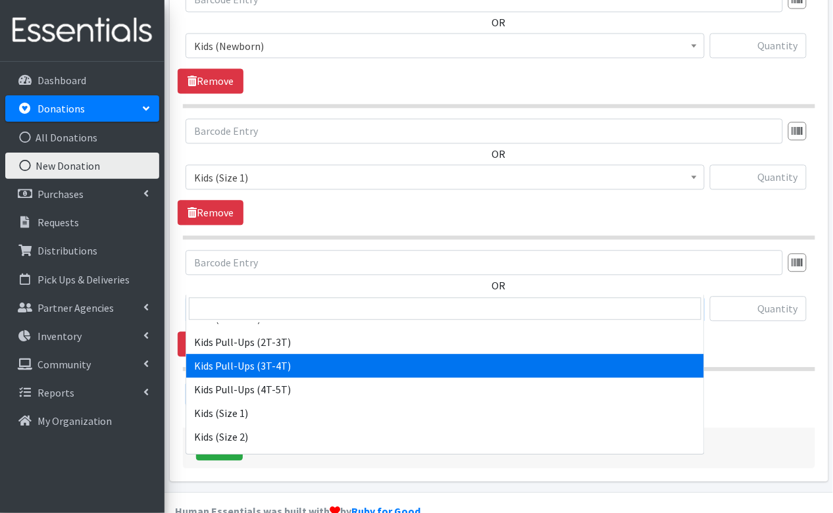
select select "3417"
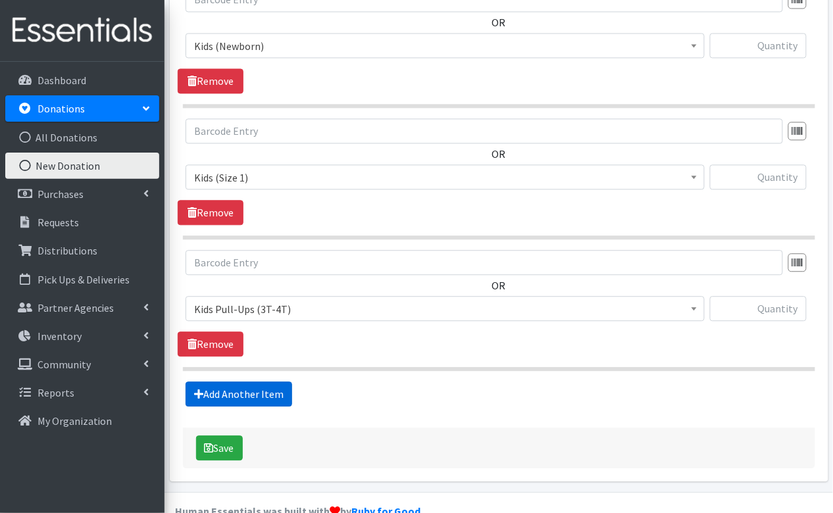
click at [274, 382] on link "Add Another Item" at bounding box center [239, 394] width 107 height 25
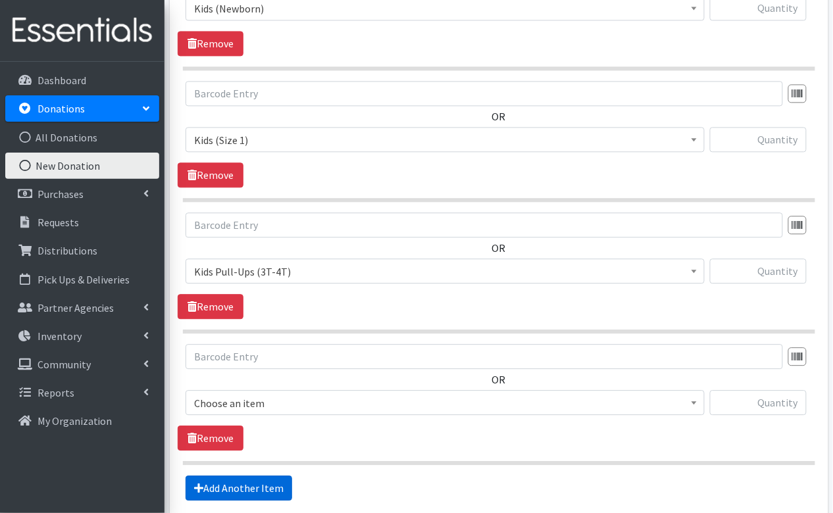
scroll to position [780, 0]
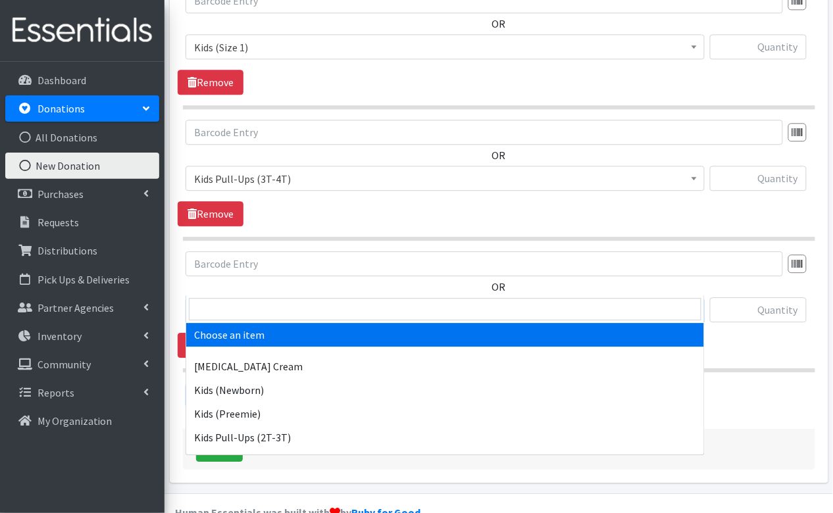
click at [286, 301] on span "Choose an item" at bounding box center [445, 310] width 502 height 18
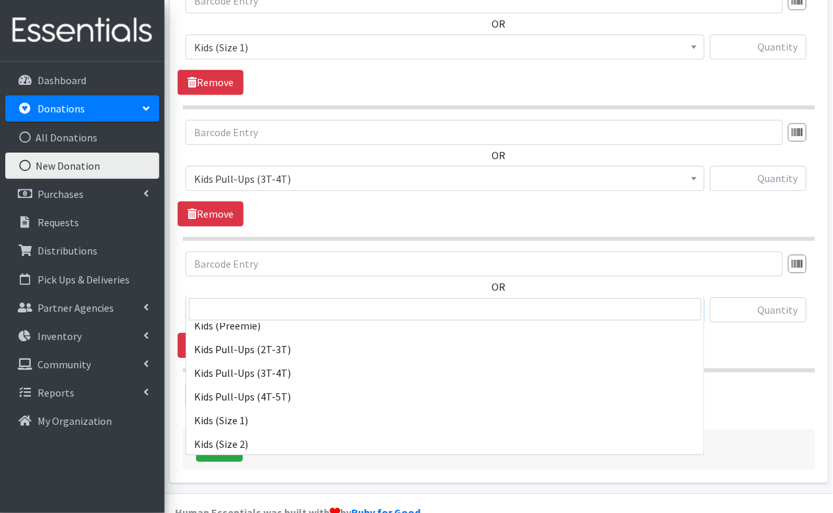
scroll to position [91, 0]
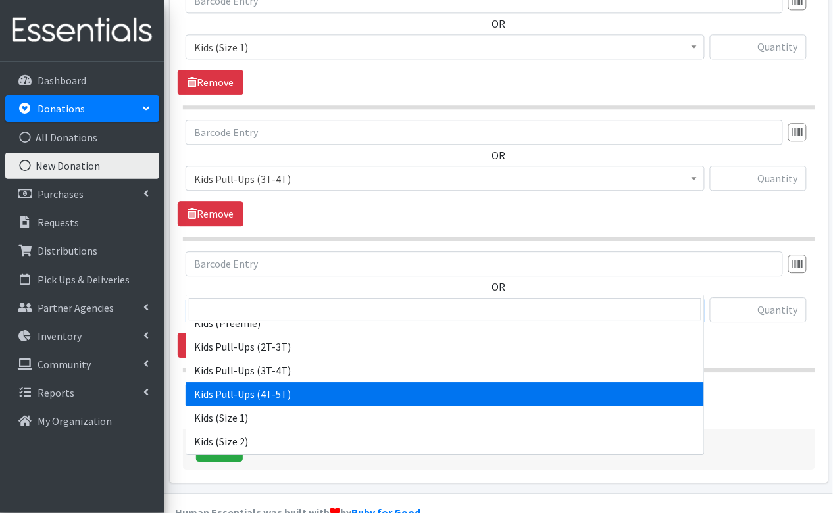
select select "3408"
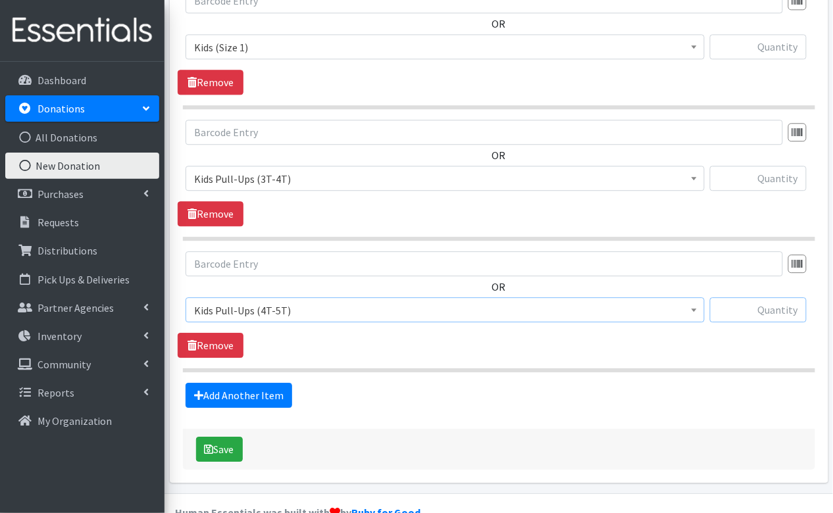
click at [771, 297] on input "text" at bounding box center [758, 309] width 97 height 25
type input "26"
click at [781, 166] on input "text" at bounding box center [758, 178] width 97 height 25
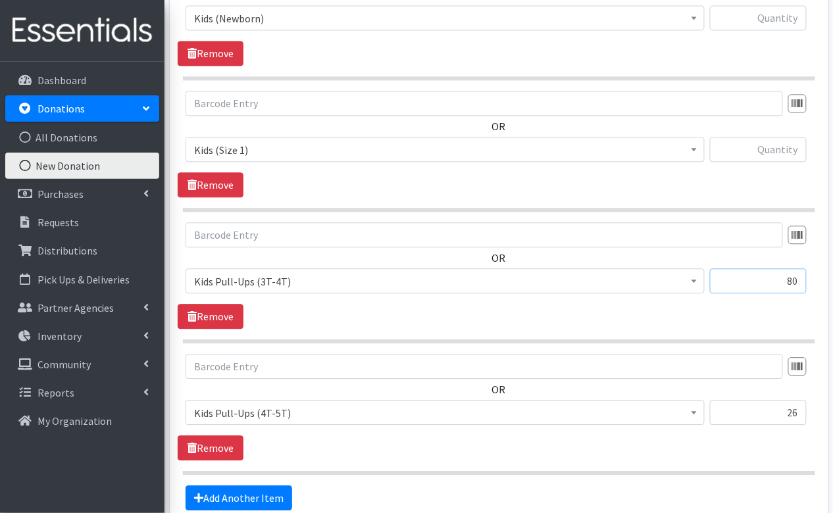
scroll to position [650, 0]
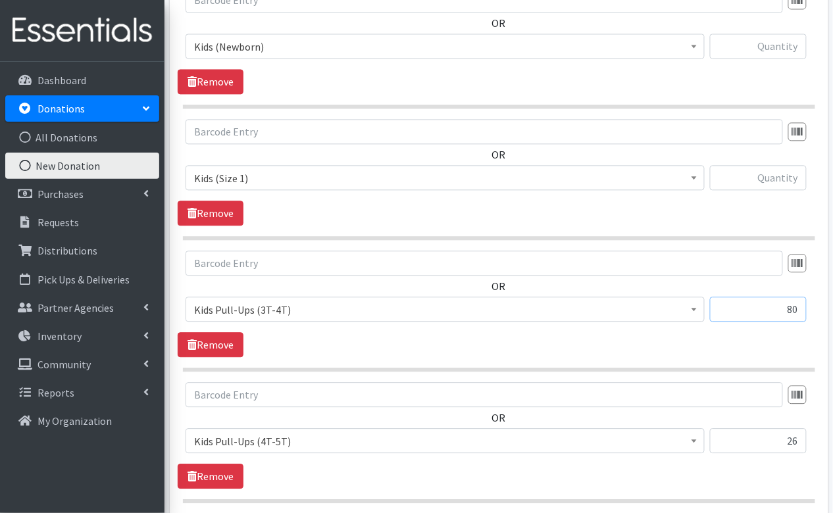
type input "80"
click at [784, 165] on input "text" at bounding box center [758, 177] width 97 height 25
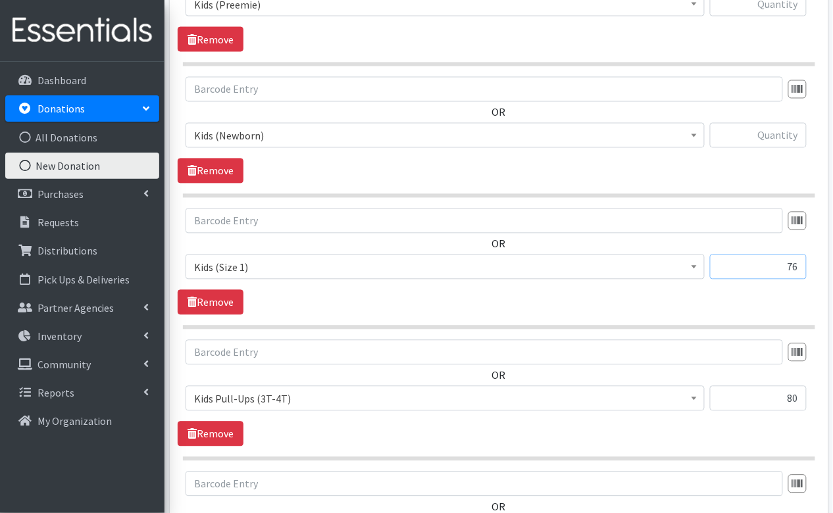
scroll to position [561, 0]
type input "76"
click at [777, 122] on input "text" at bounding box center [758, 134] width 97 height 25
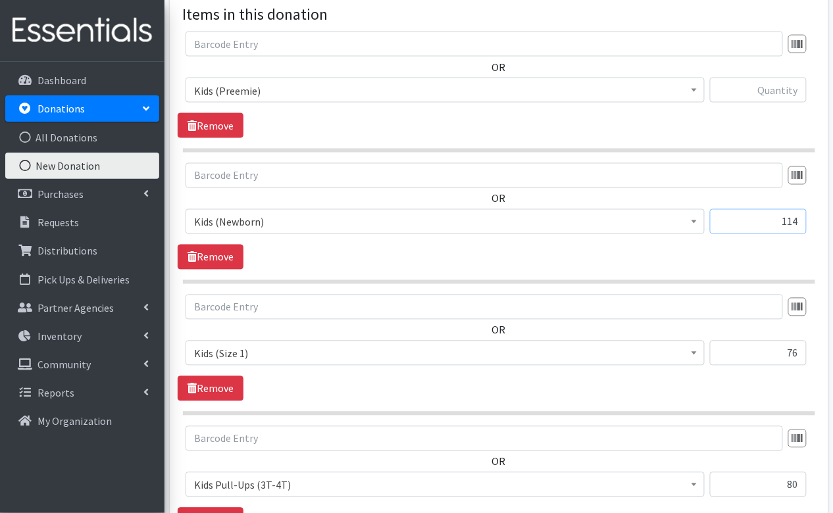
scroll to position [449, 0]
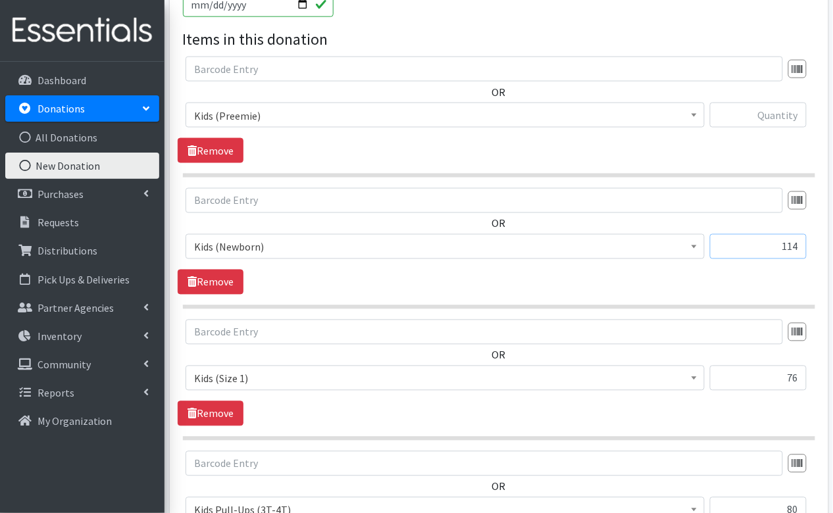
type input "114"
click at [781, 103] on input "text" at bounding box center [758, 115] width 97 height 25
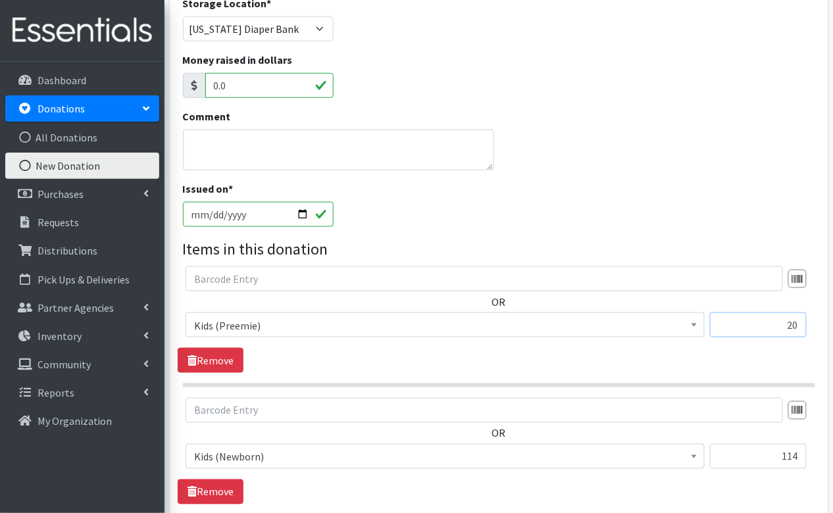
scroll to position [212, 0]
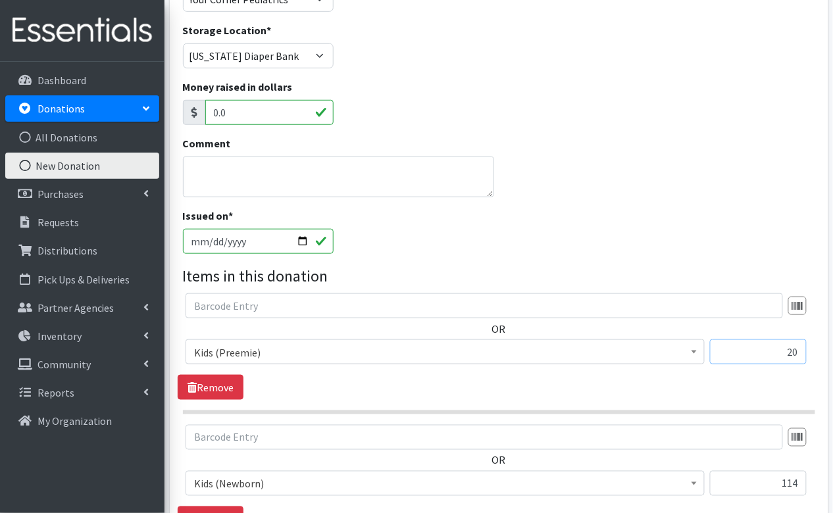
type input "20"
click at [344, 157] on textarea "Comment" at bounding box center [338, 177] width 311 height 41
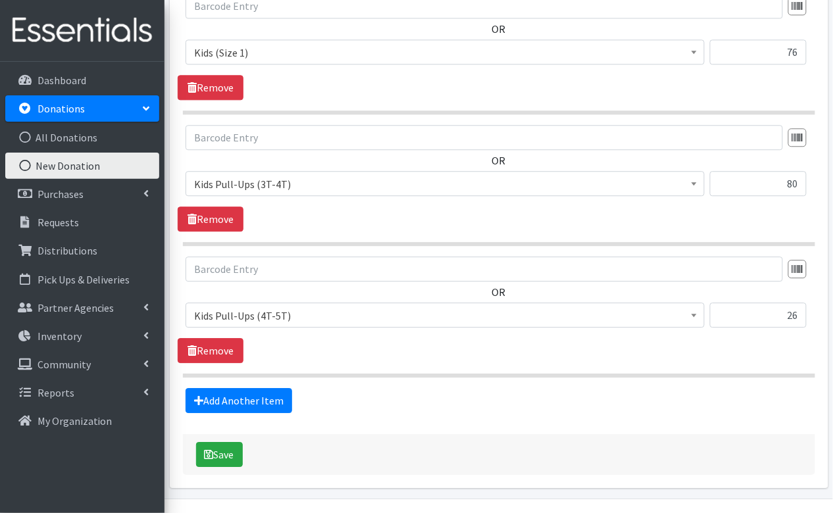
scroll to position [780, 0]
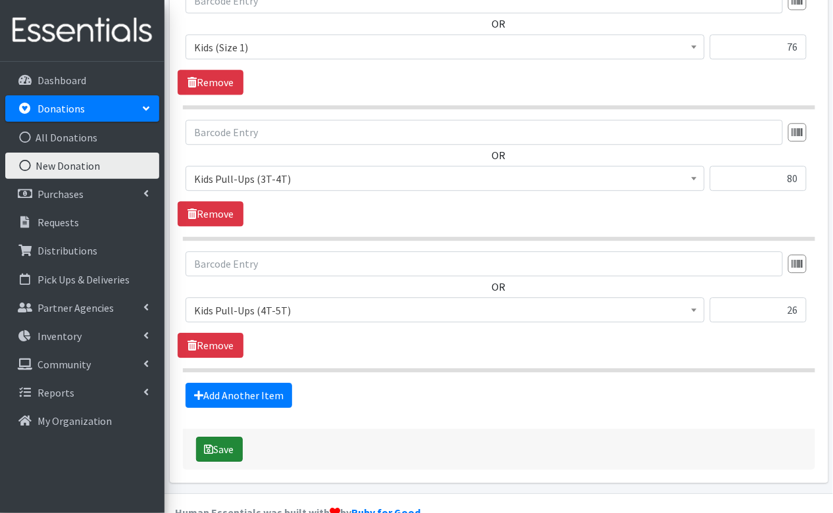
type textarea "Lots of formula"
click at [225, 437] on button "Save" at bounding box center [219, 449] width 47 height 25
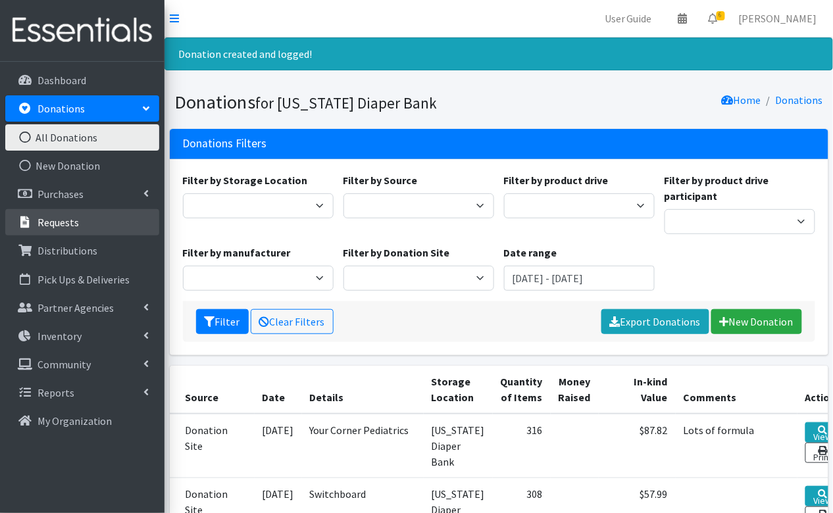
click at [67, 217] on p "Requests" at bounding box center [58, 222] width 41 height 13
